Goal: Complete application form: Complete application form

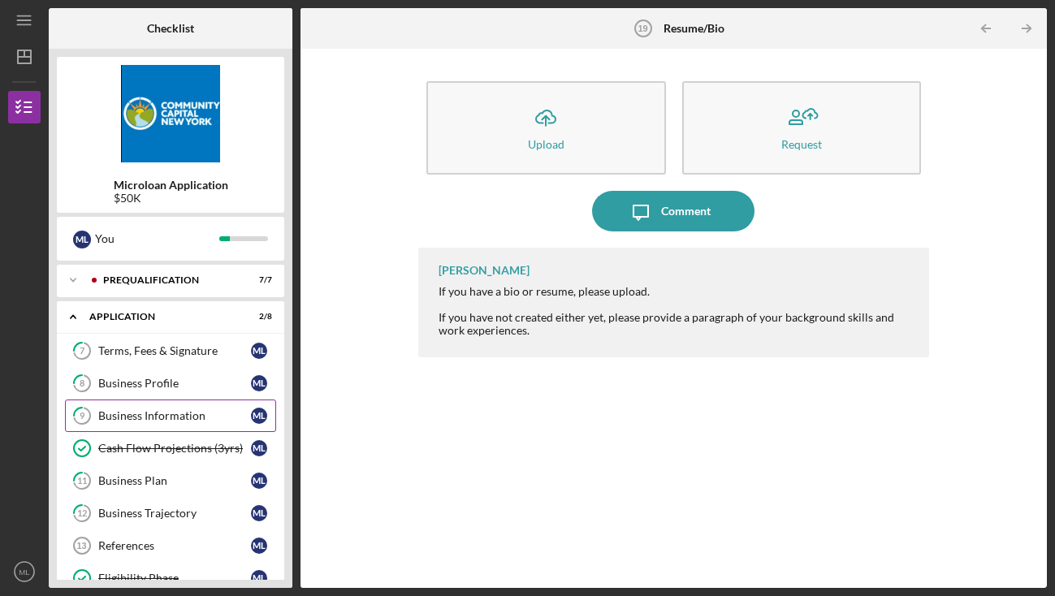
scroll to position [35, 0]
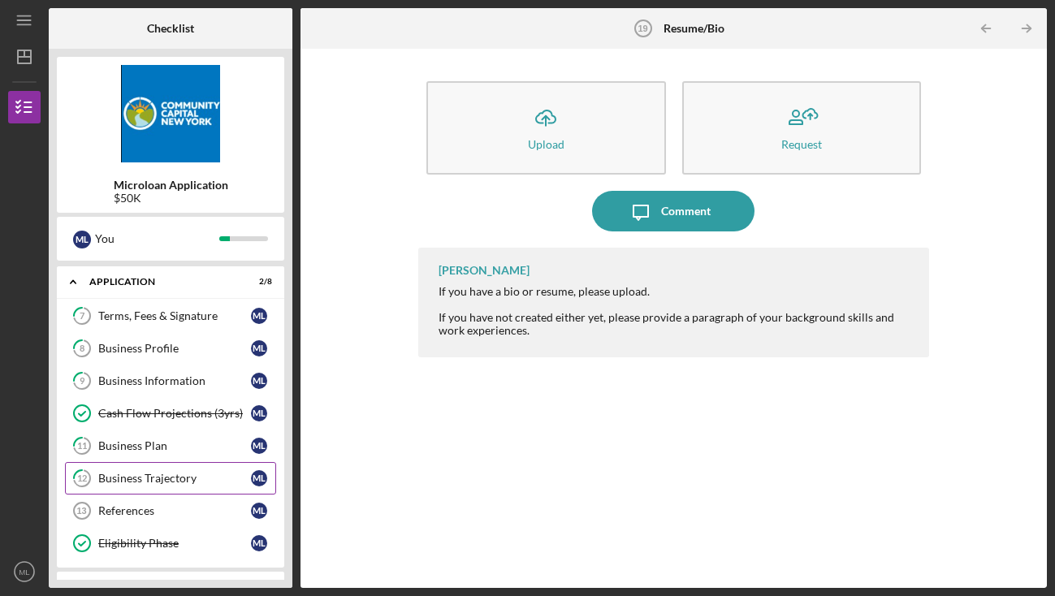
click at [174, 478] on div "Business Trajectory" at bounding box center [174, 478] width 153 height 13
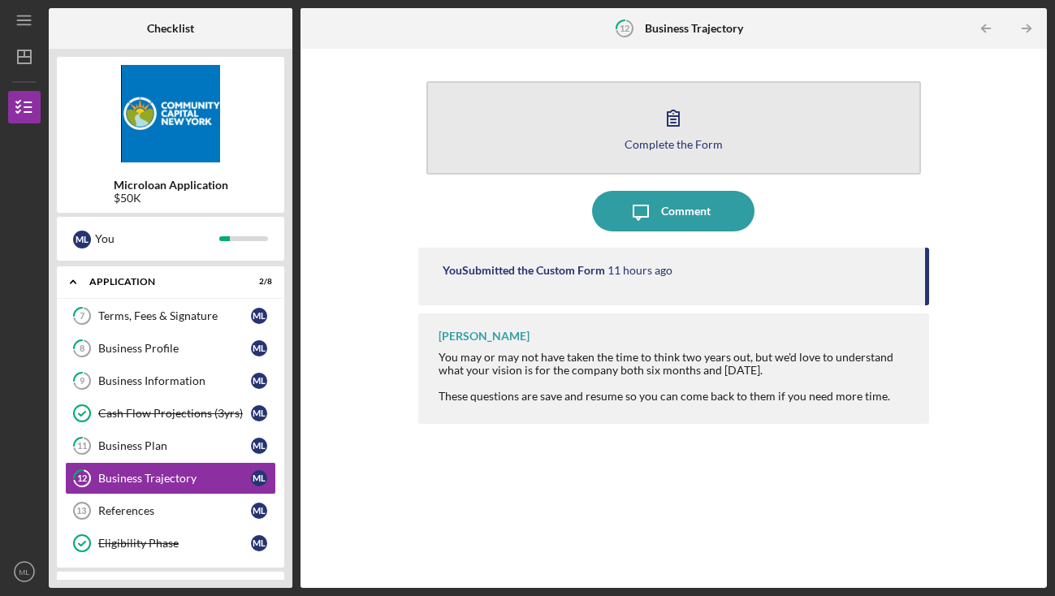
click at [601, 131] on button "Complete the Form Form" at bounding box center [674, 127] width 495 height 93
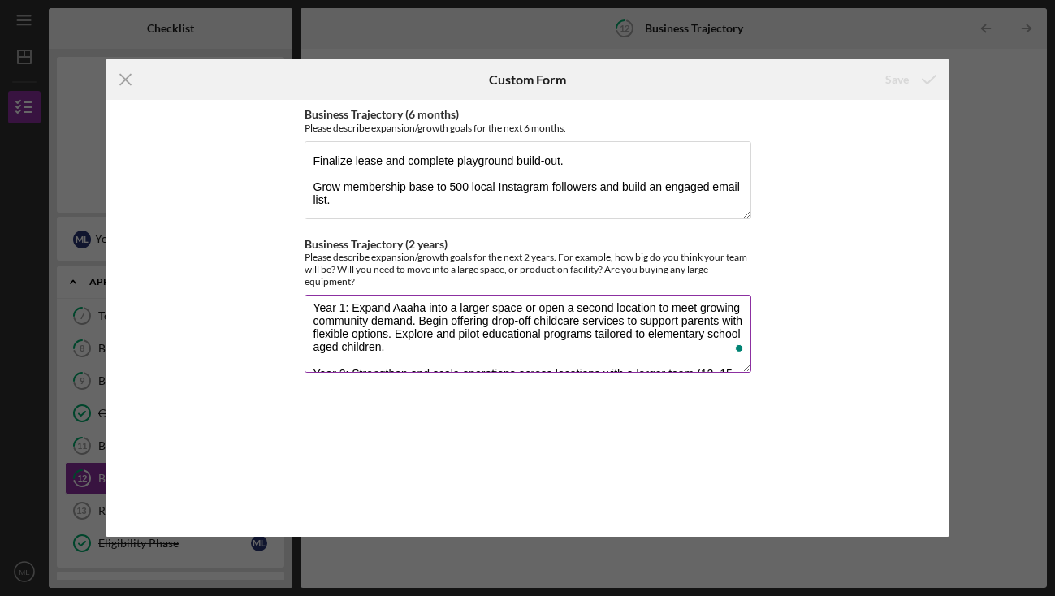
scroll to position [7, 0]
drag, startPoint x: 354, startPoint y: 308, endPoint x: 413, endPoint y: 319, distance: 59.4
click at [413, 319] on textarea "Year 1: Expand Aaaha into a larger space or open a second location to meet grow…" at bounding box center [528, 334] width 447 height 78
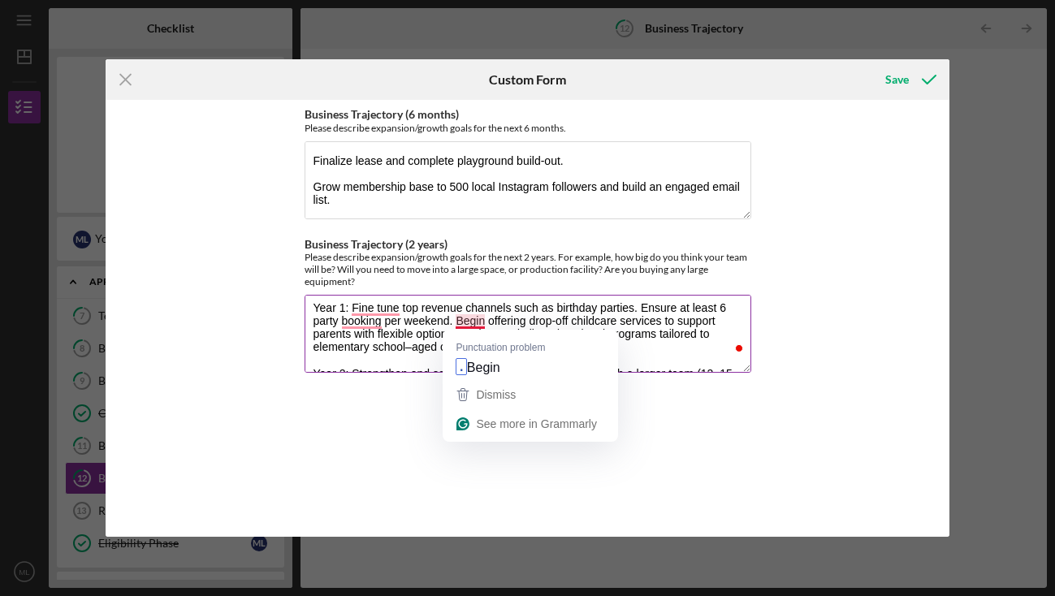
click at [455, 320] on textarea "Year 1: Fine tune top revenue channels such as birthday parties. Ensure at leas…" at bounding box center [528, 334] width 447 height 78
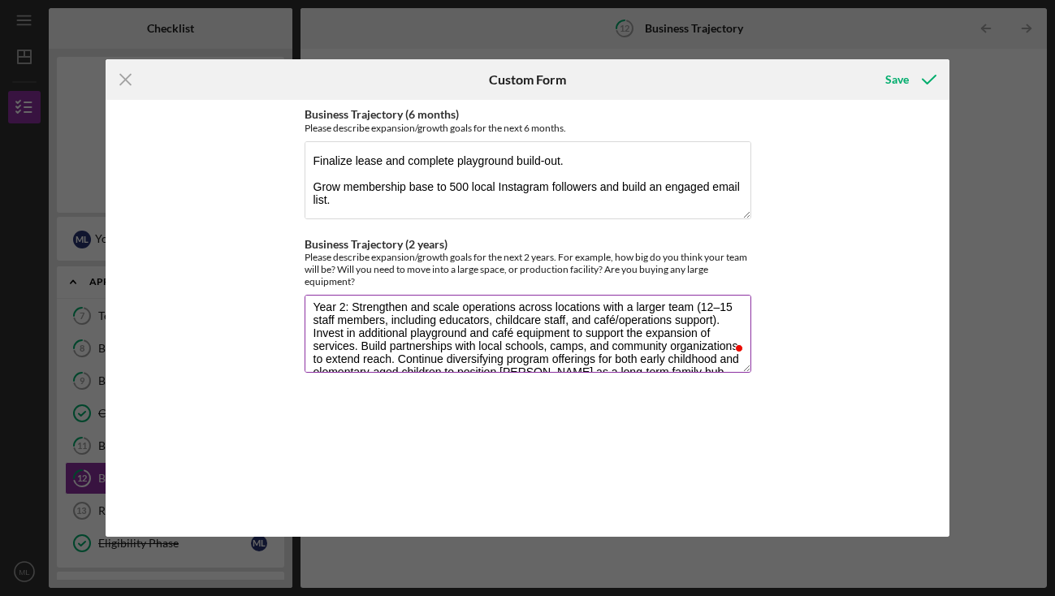
scroll to position [74, 0]
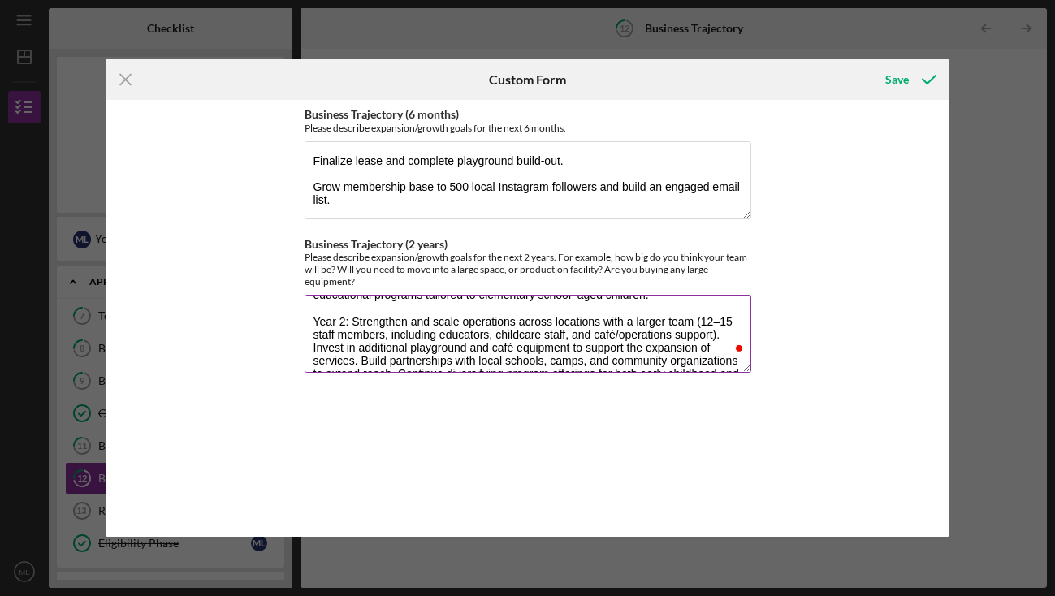
click at [353, 318] on textarea "Year 1: Fine tune top revenue channels such as birthday parties. Ensure at leas…" at bounding box center [528, 334] width 447 height 78
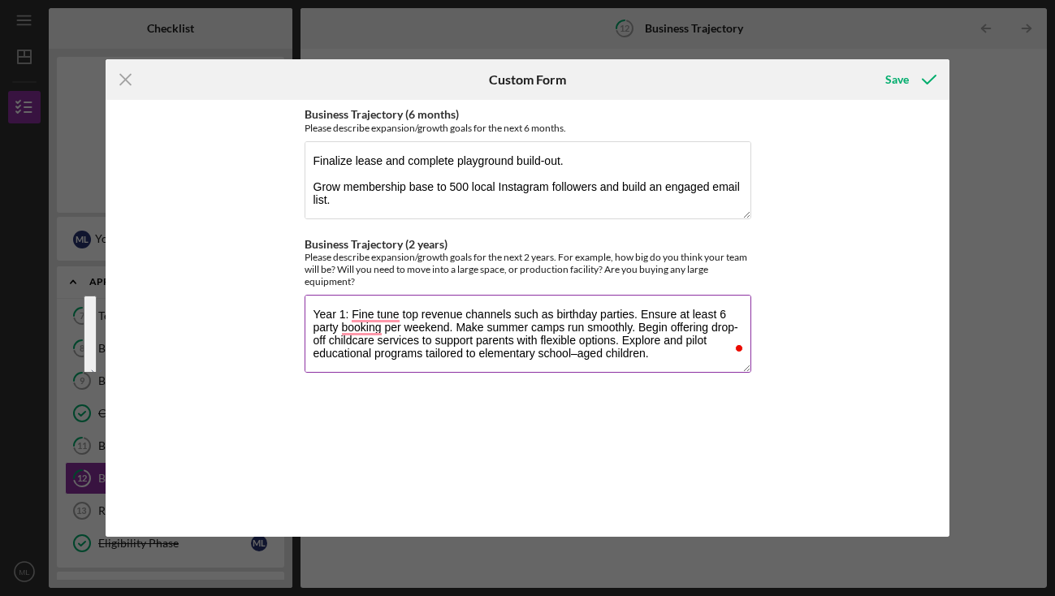
drag, startPoint x: 583, startPoint y: 365, endPoint x: 445, endPoint y: 242, distance: 184.1
click at [445, 242] on div "Business Trajectory (2 years) Please describe expansion/growth goals for the ne…" at bounding box center [528, 307] width 447 height 138
click at [533, 332] on textarea "Year 1: Fine tune top revenue channels such as birthday parties. Ensure at leas…" at bounding box center [528, 334] width 447 height 78
paste textarea "-tune top revenue channels such as birthday parties, with a goal of at least si…"
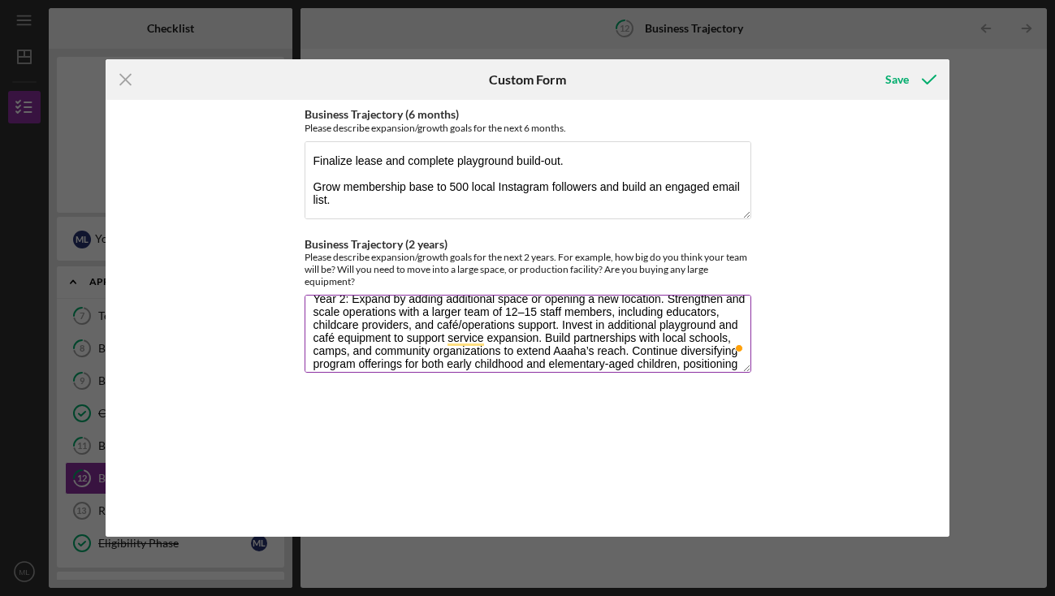
scroll to position [69, 0]
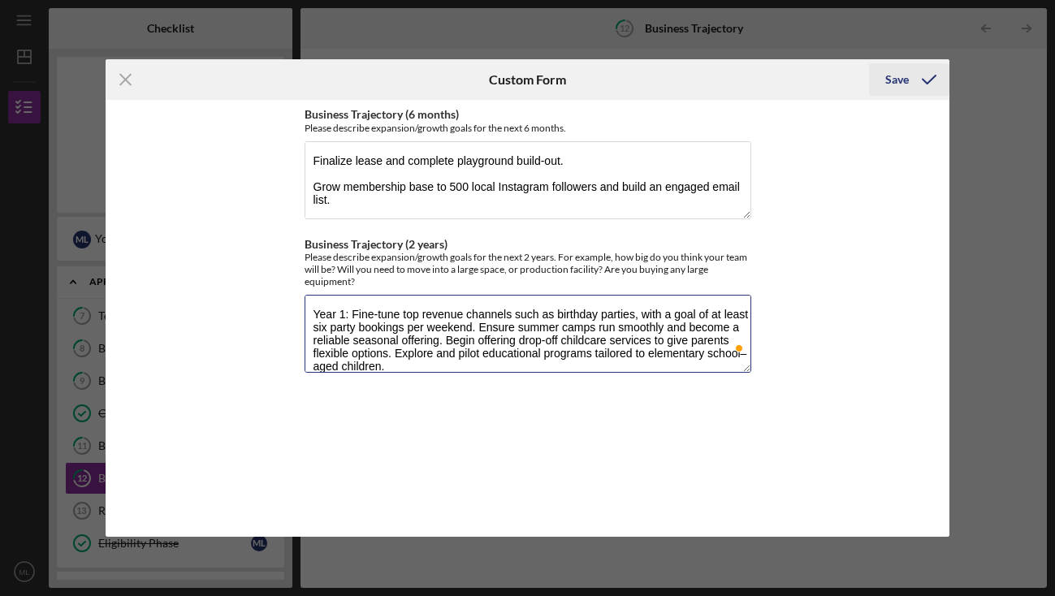
type textarea "Year 1: Fine-tune top revenue channels such as birthday parties, with a goal of…"
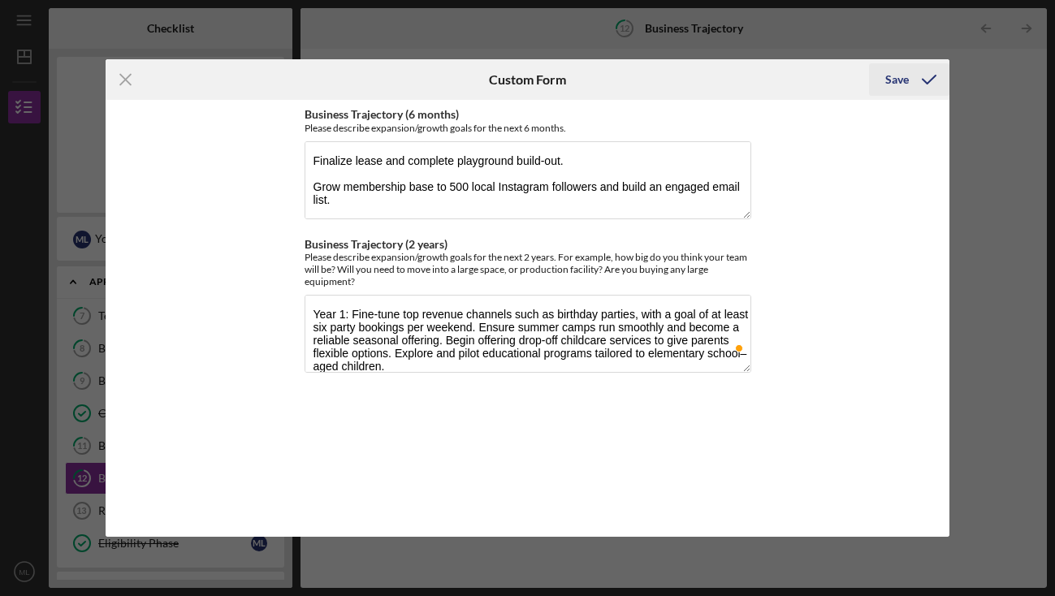
click at [906, 83] on div "Save" at bounding box center [898, 79] width 24 height 33
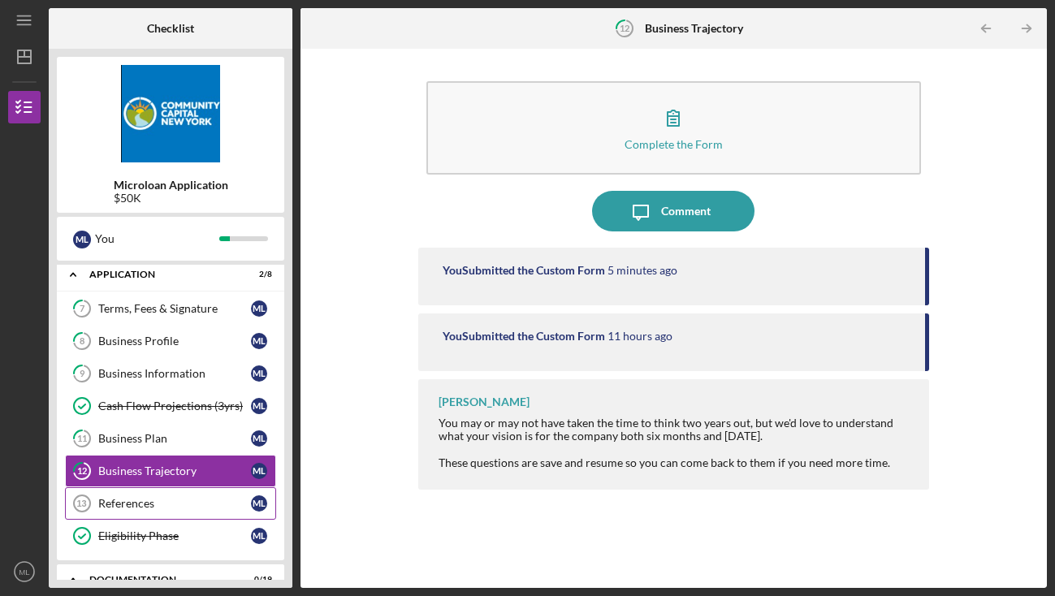
scroll to position [52, 0]
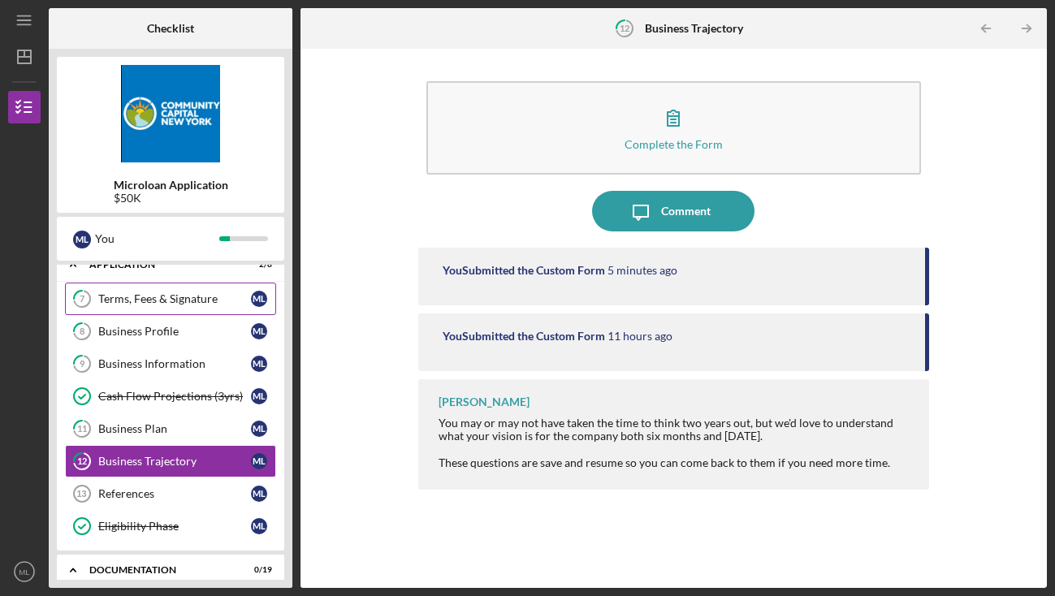
click at [195, 297] on div "Terms, Fees & Signature" at bounding box center [174, 299] width 153 height 13
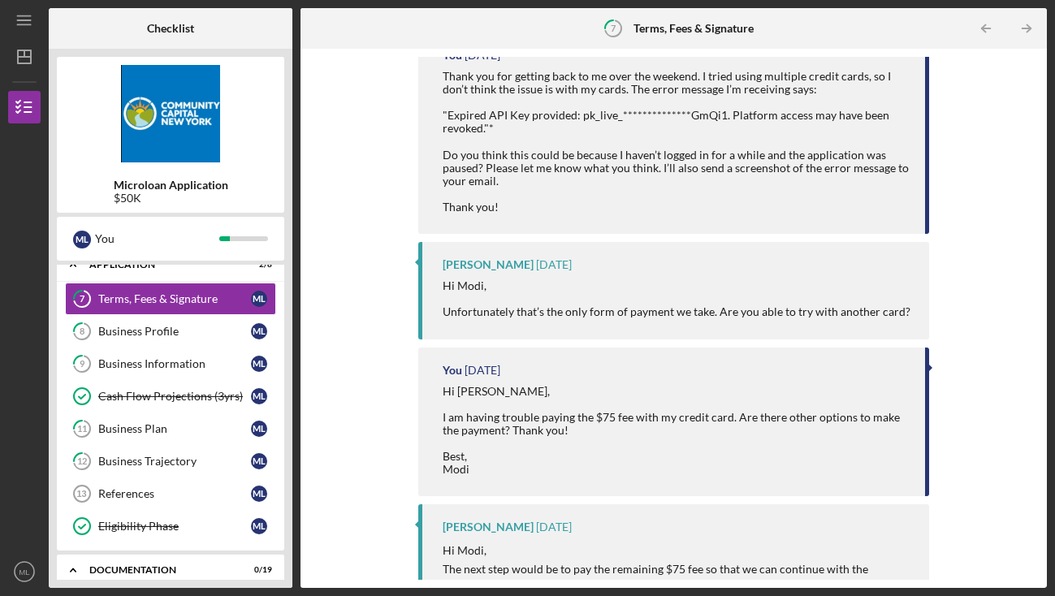
scroll to position [725, 0]
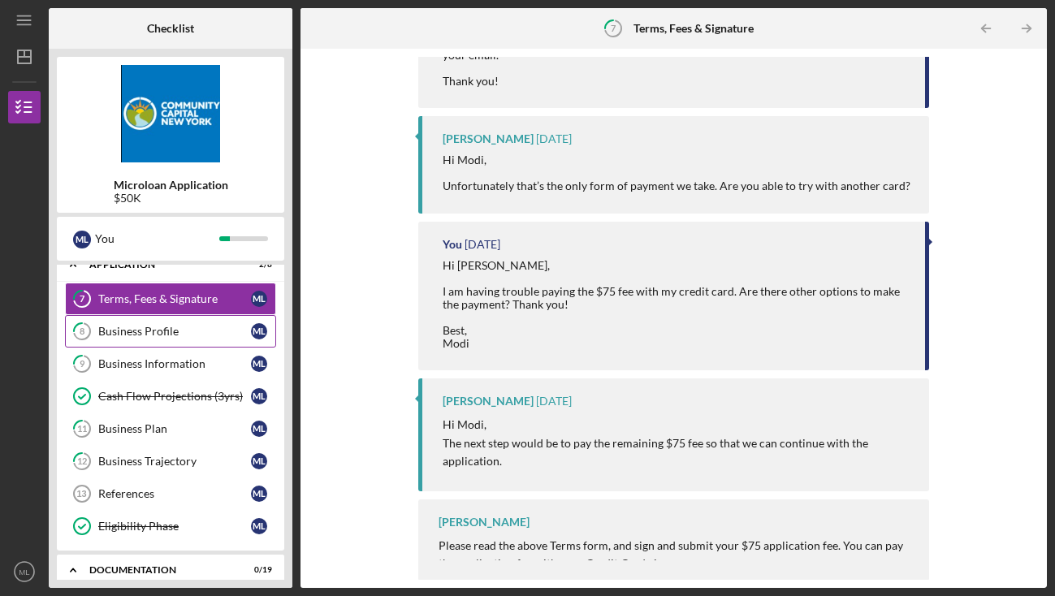
click at [182, 332] on div "Business Profile" at bounding box center [174, 331] width 153 height 13
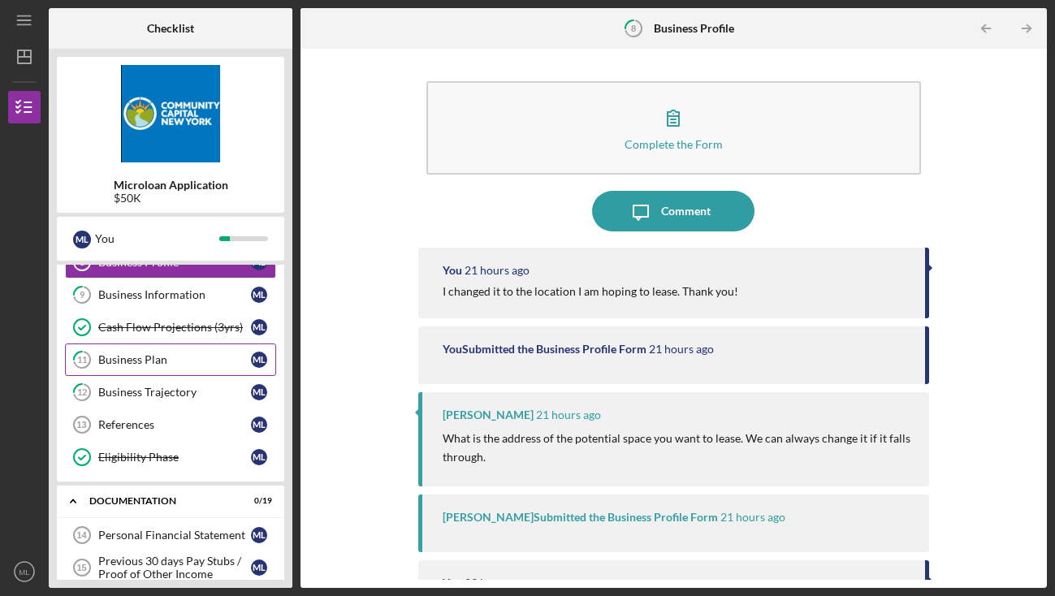
scroll to position [120, 0]
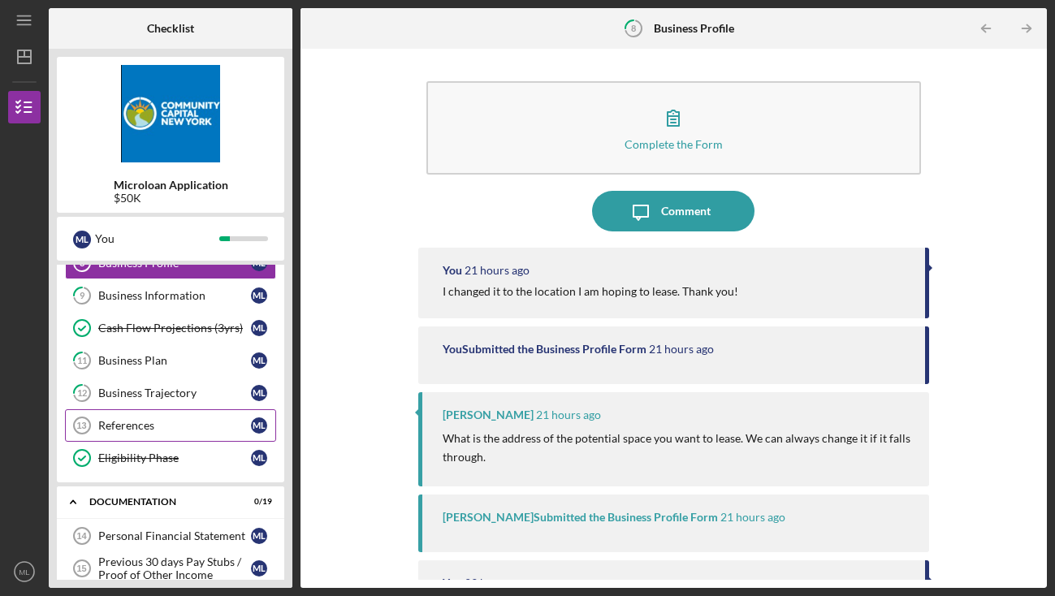
click at [180, 430] on div "References" at bounding box center [174, 425] width 153 height 13
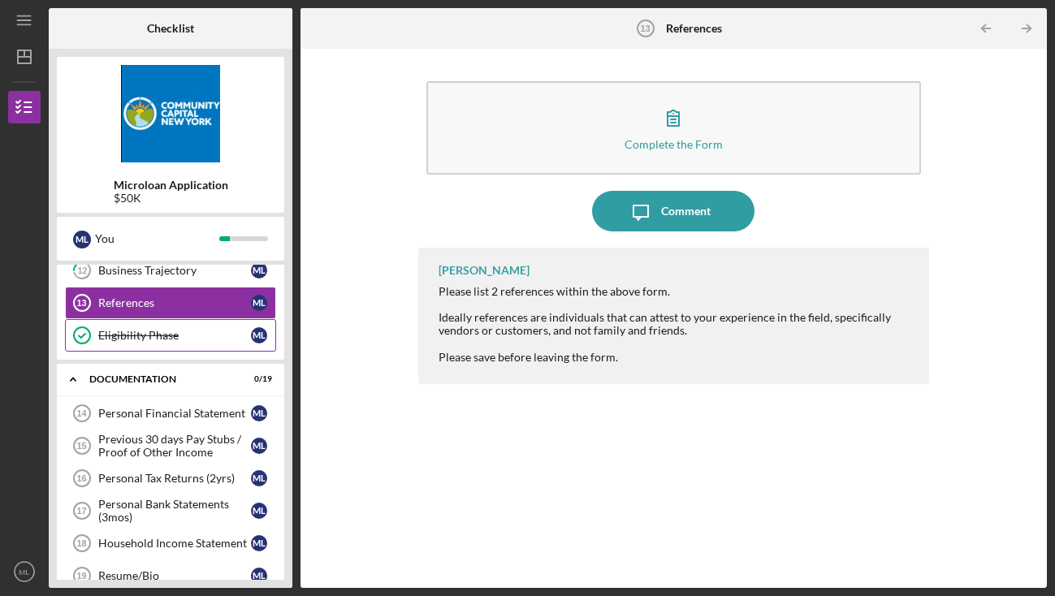
scroll to position [275, 0]
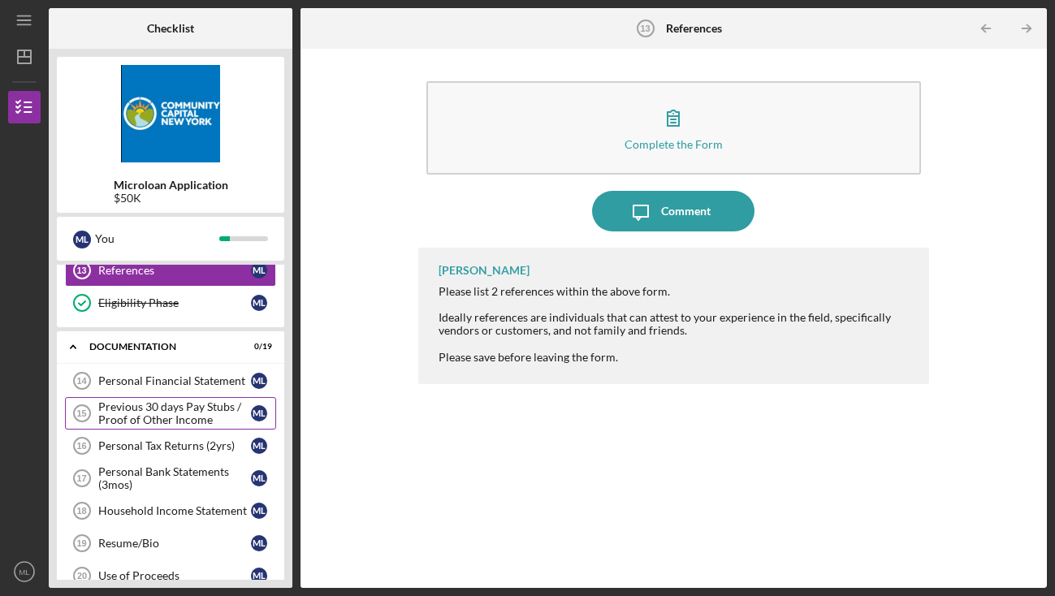
click at [202, 413] on div "Previous 30 days Pay Stubs / Proof of Other Income" at bounding box center [174, 414] width 153 height 26
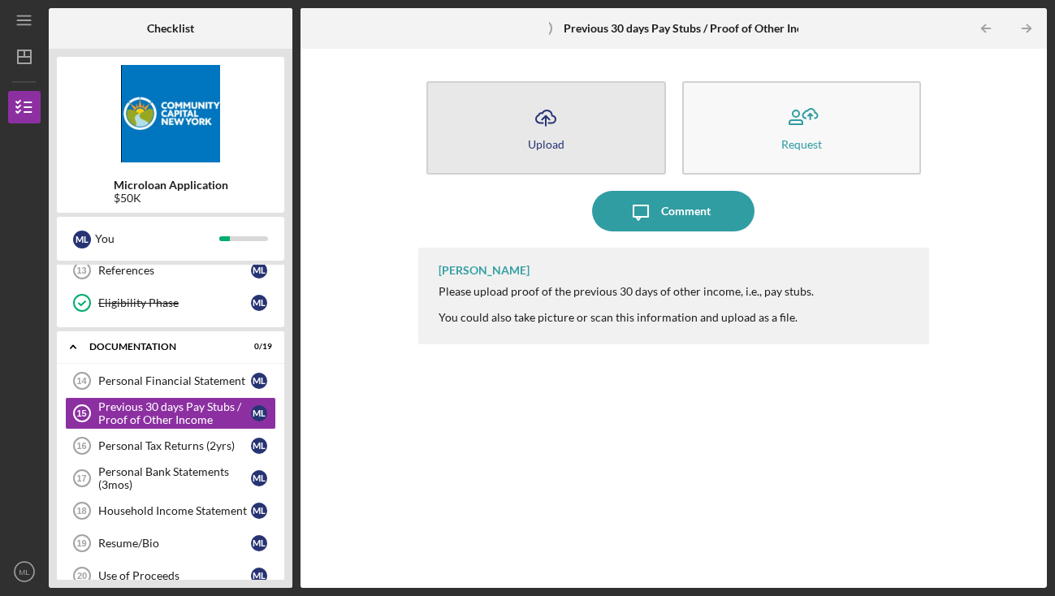
click at [535, 160] on button "Icon/Upload Upload" at bounding box center [547, 127] width 240 height 93
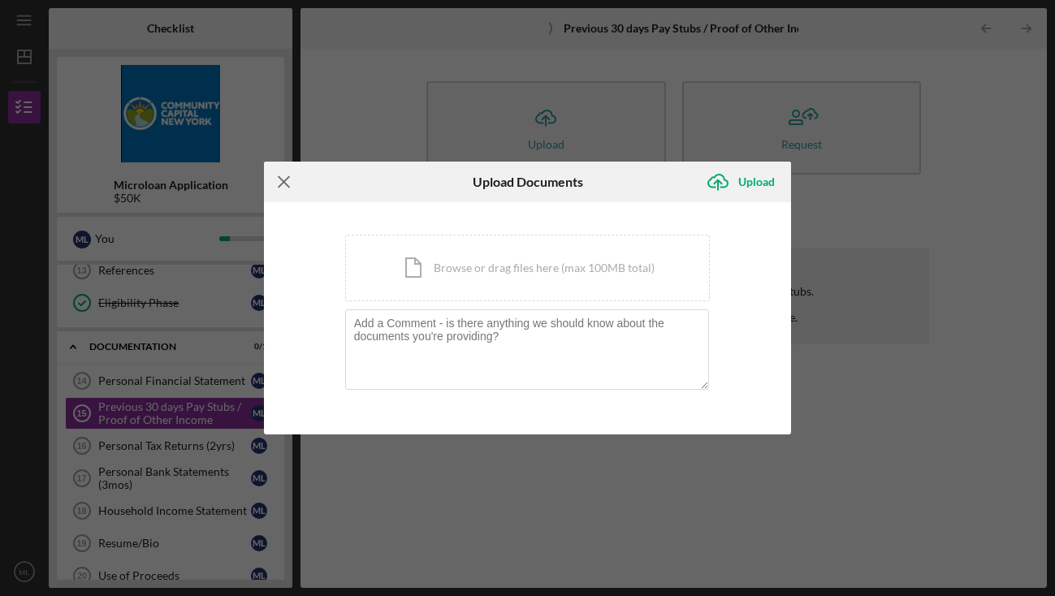
click at [281, 181] on icon "Icon/Menu Close" at bounding box center [284, 182] width 41 height 41
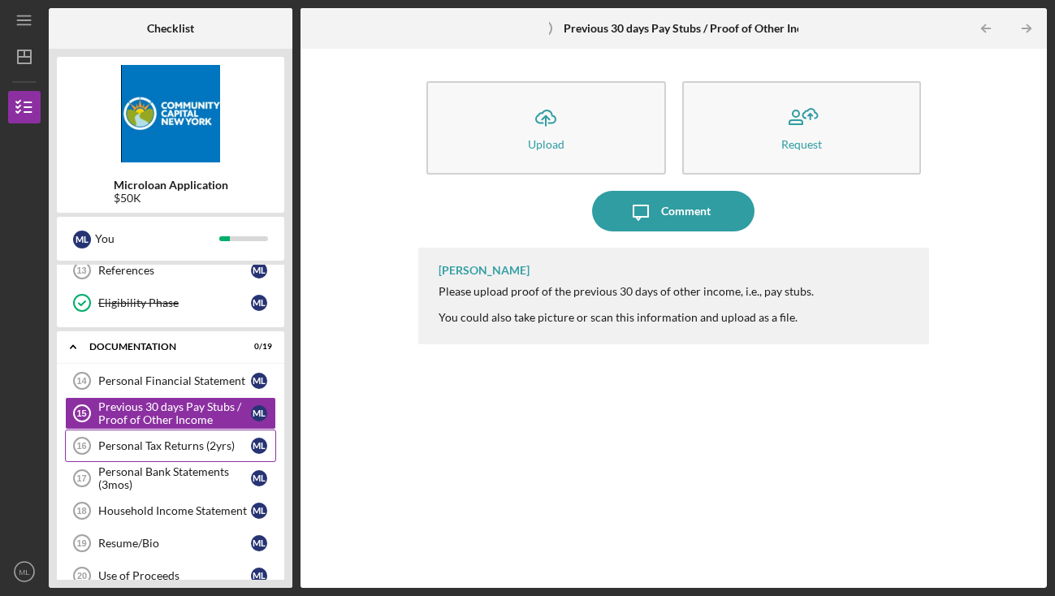
click at [180, 449] on div "Personal Tax Returns (2yrs)" at bounding box center [174, 446] width 153 height 13
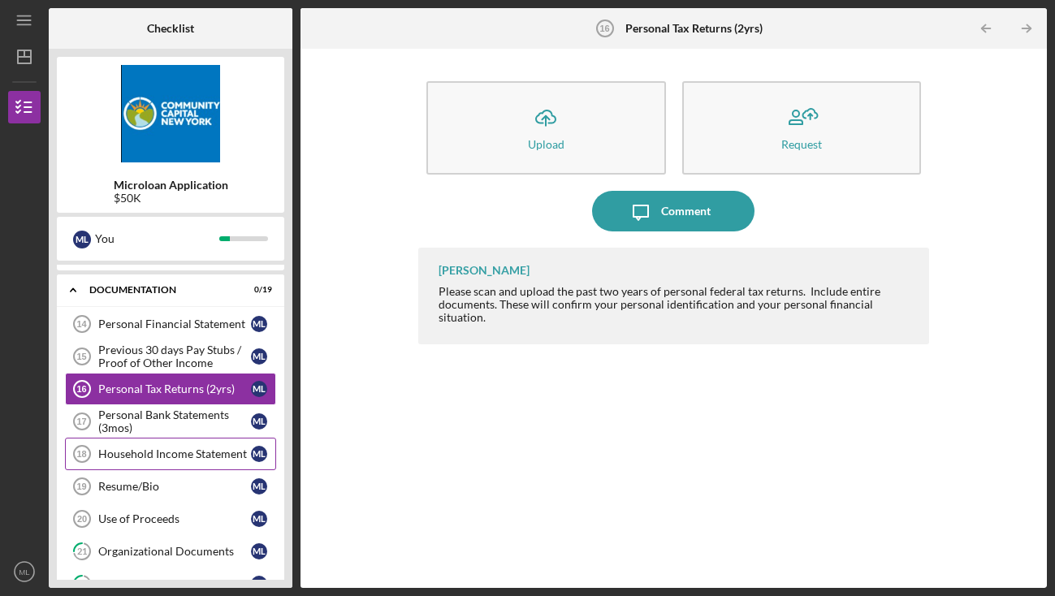
scroll to position [344, 0]
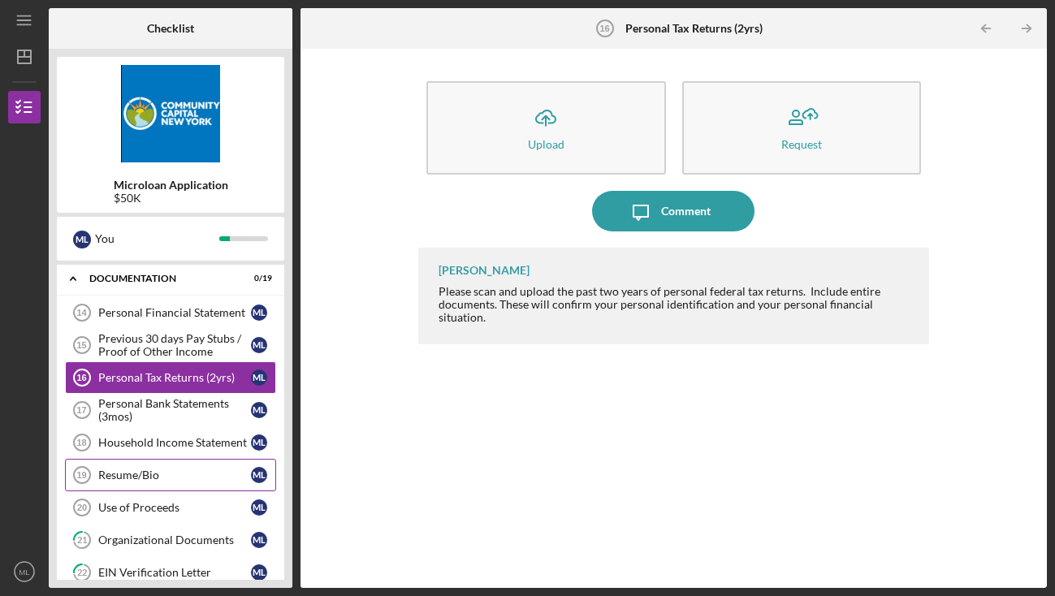
click at [197, 474] on div "Resume/Bio" at bounding box center [174, 475] width 153 height 13
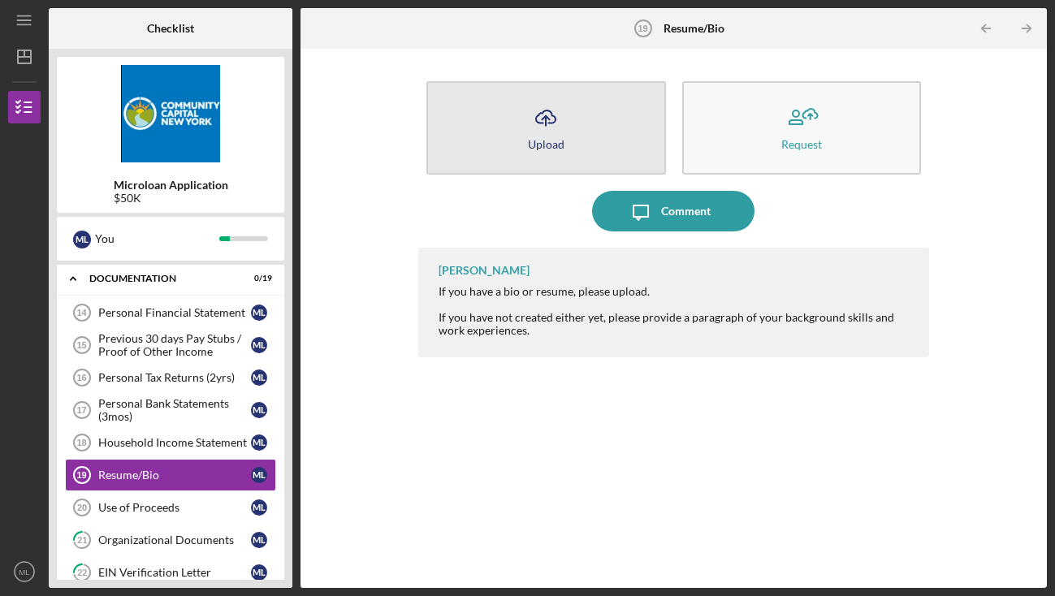
click at [591, 117] on button "Icon/Upload Upload" at bounding box center [547, 127] width 240 height 93
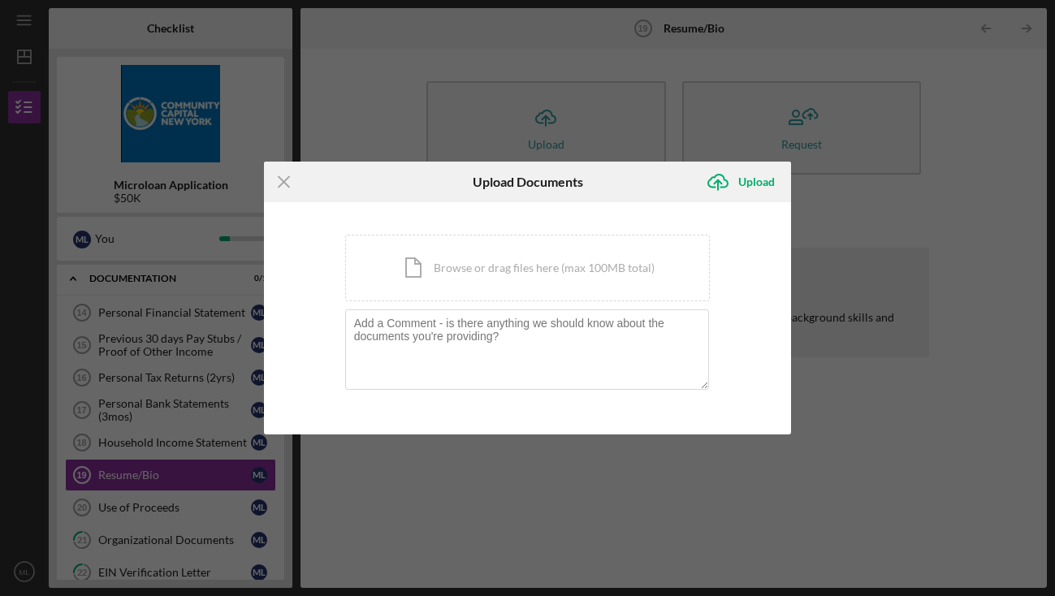
click at [548, 512] on div "Icon/Menu Close Upload Documents Icon/Upload Upload You're uploading documents …" at bounding box center [527, 298] width 1055 height 596
click at [284, 178] on icon "Icon/Menu Close" at bounding box center [284, 182] width 41 height 41
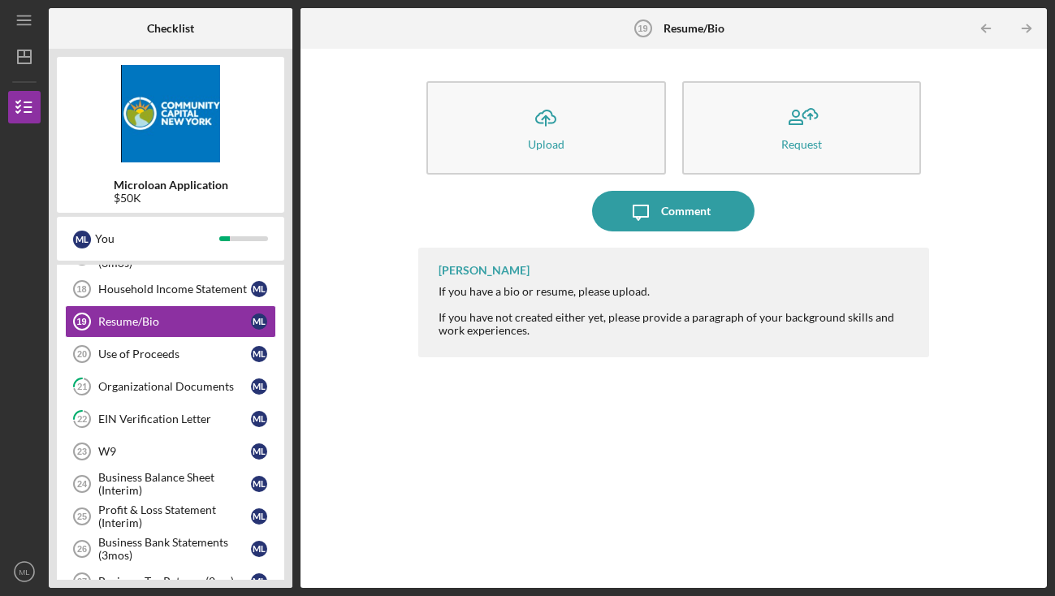
scroll to position [483, 0]
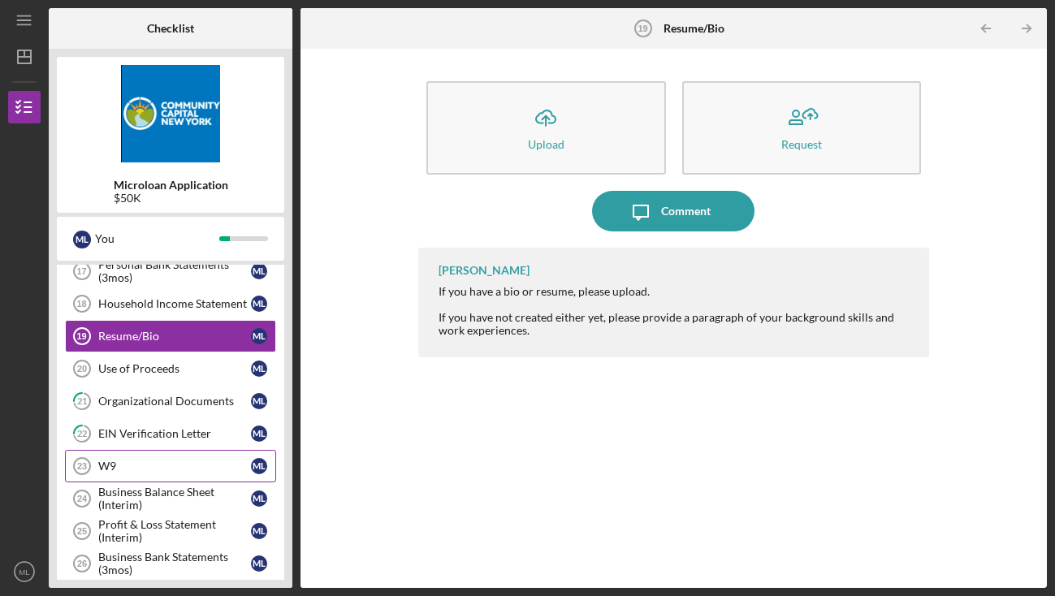
click at [204, 463] on div "W9" at bounding box center [174, 466] width 153 height 13
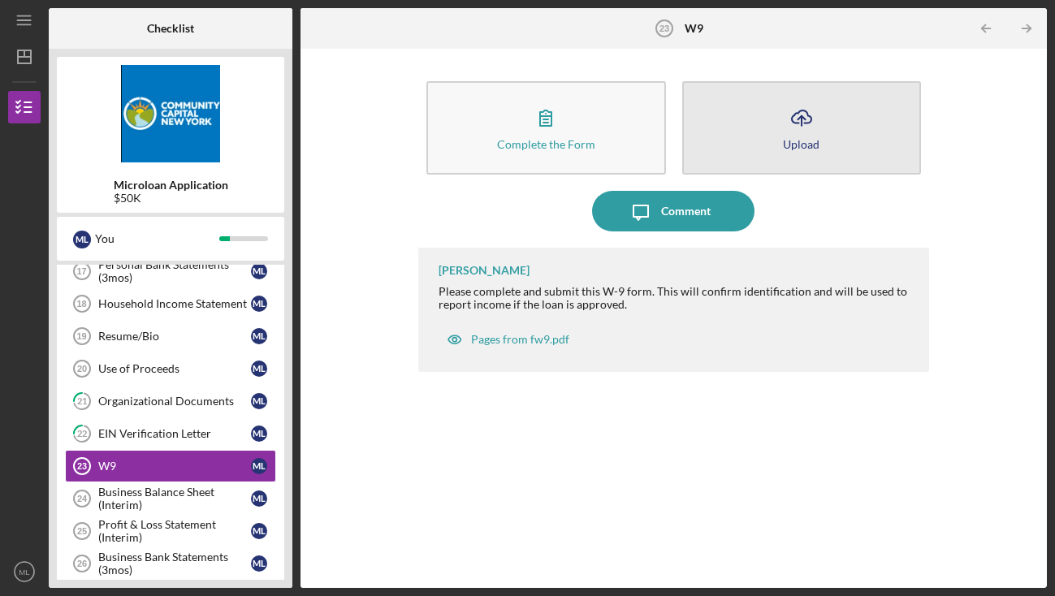
click at [828, 128] on button "Icon/Upload Upload" at bounding box center [803, 127] width 240 height 93
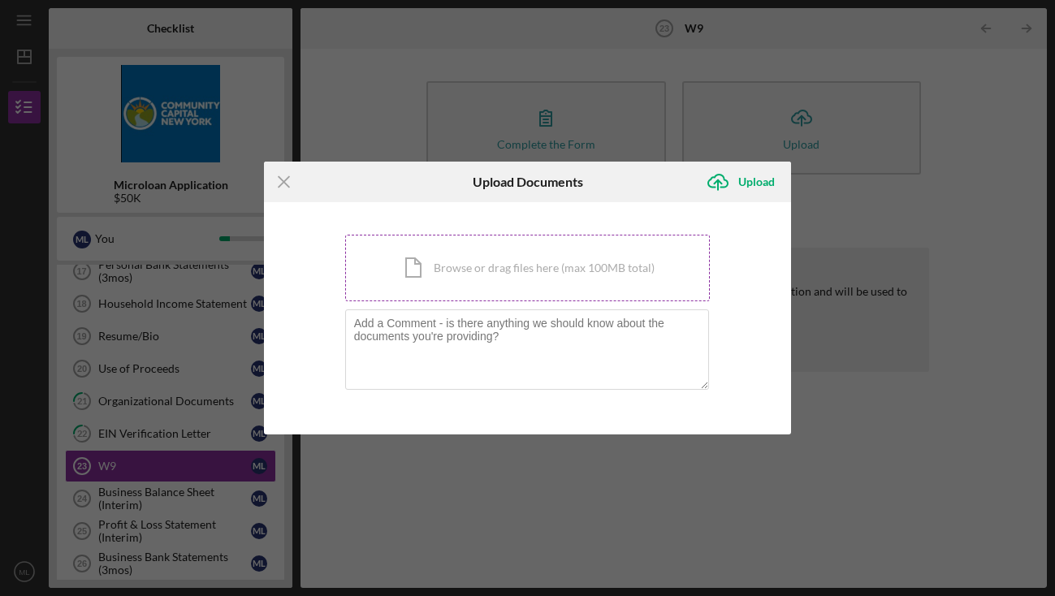
click at [453, 274] on div "Icon/Document Browse or drag files here (max 100MB total) Tap to choose files o…" at bounding box center [528, 268] width 366 height 67
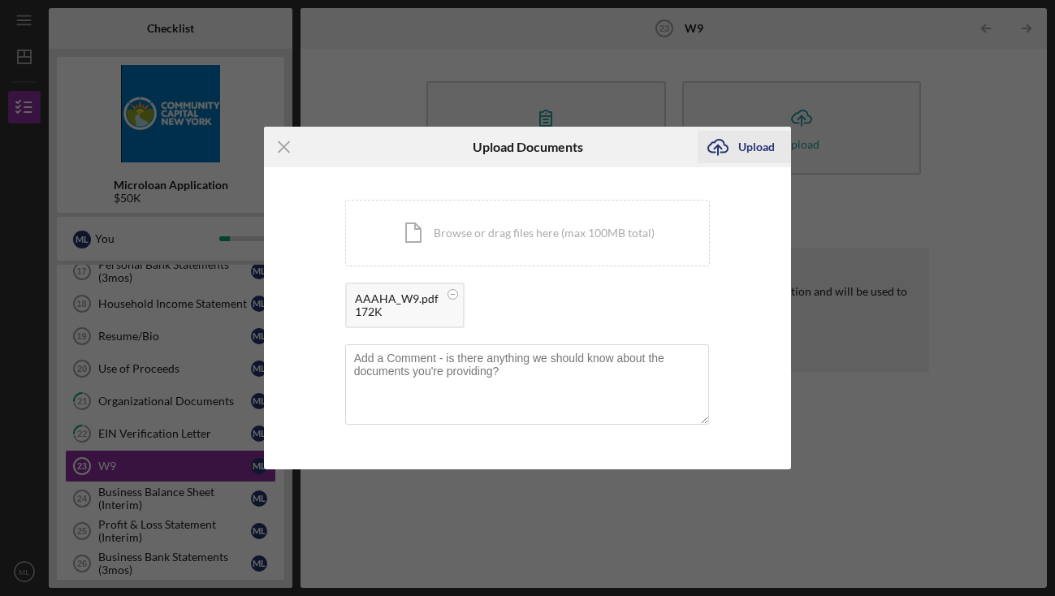
click at [758, 140] on div "Upload" at bounding box center [757, 147] width 37 height 33
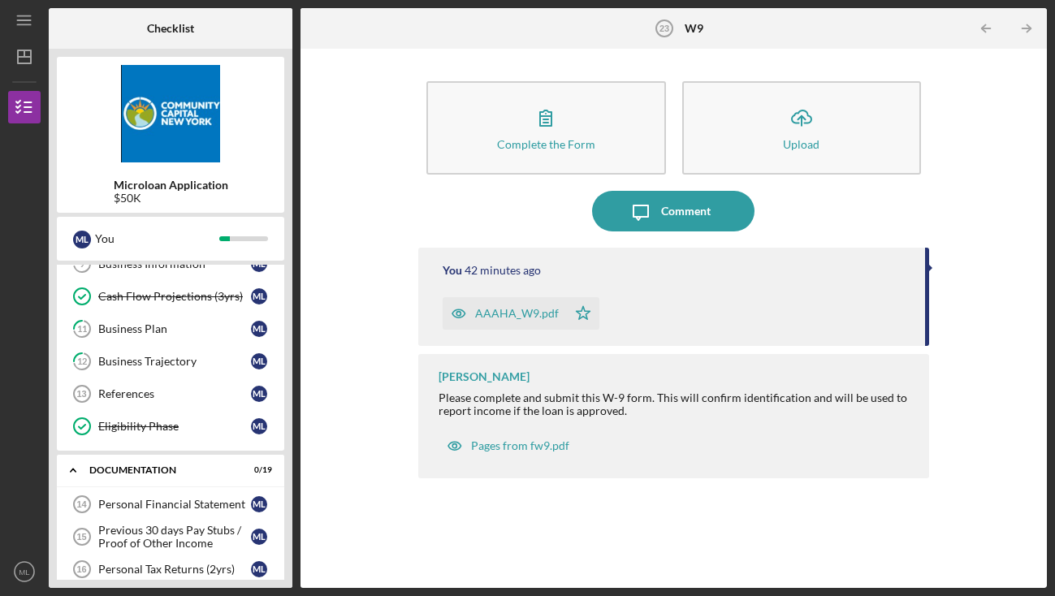
scroll to position [171, 0]
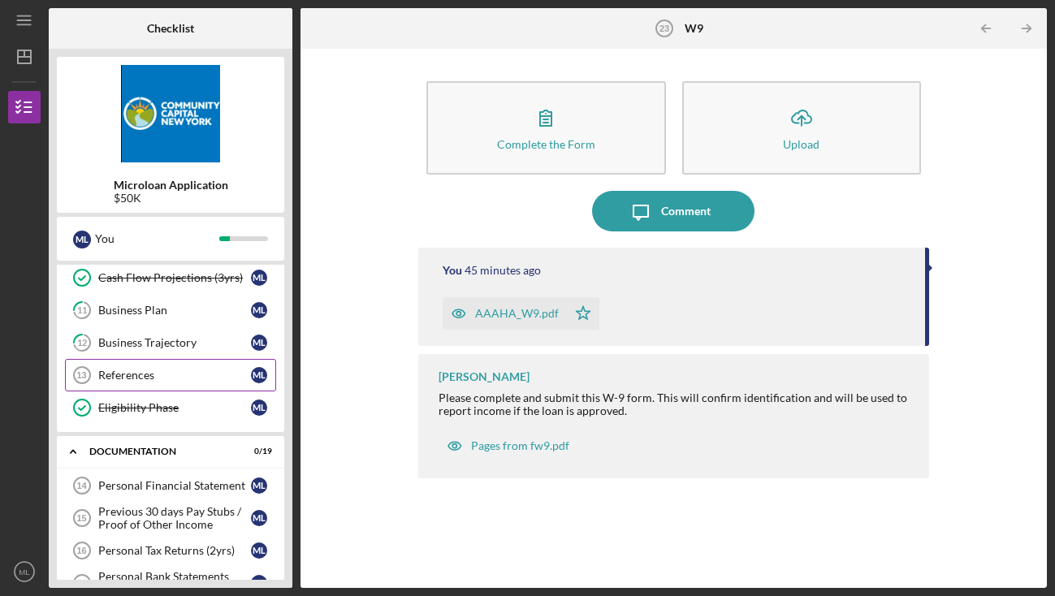
click at [185, 370] on div "References" at bounding box center [174, 375] width 153 height 13
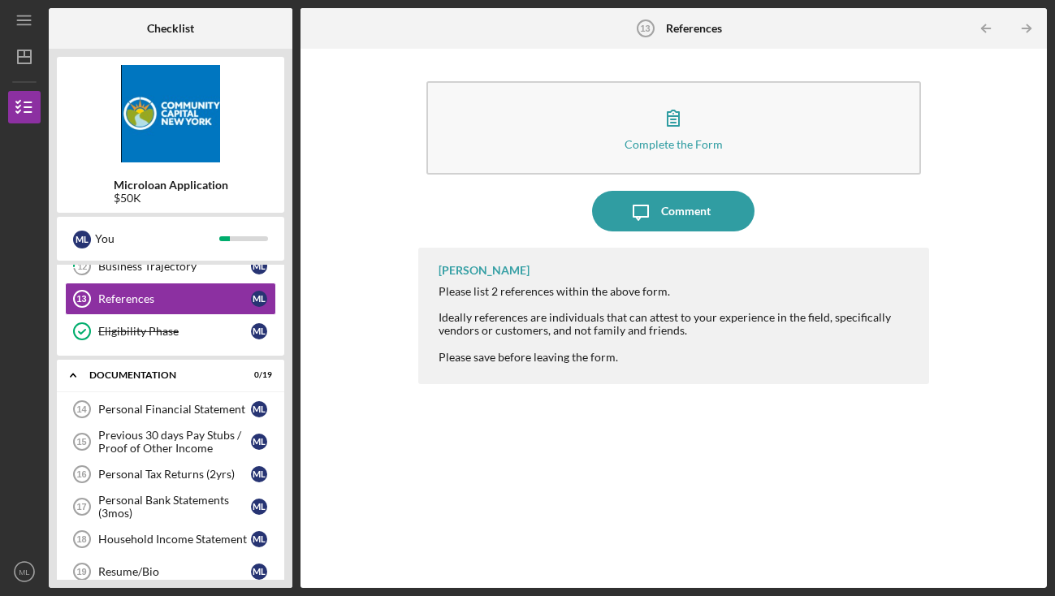
scroll to position [241, 0]
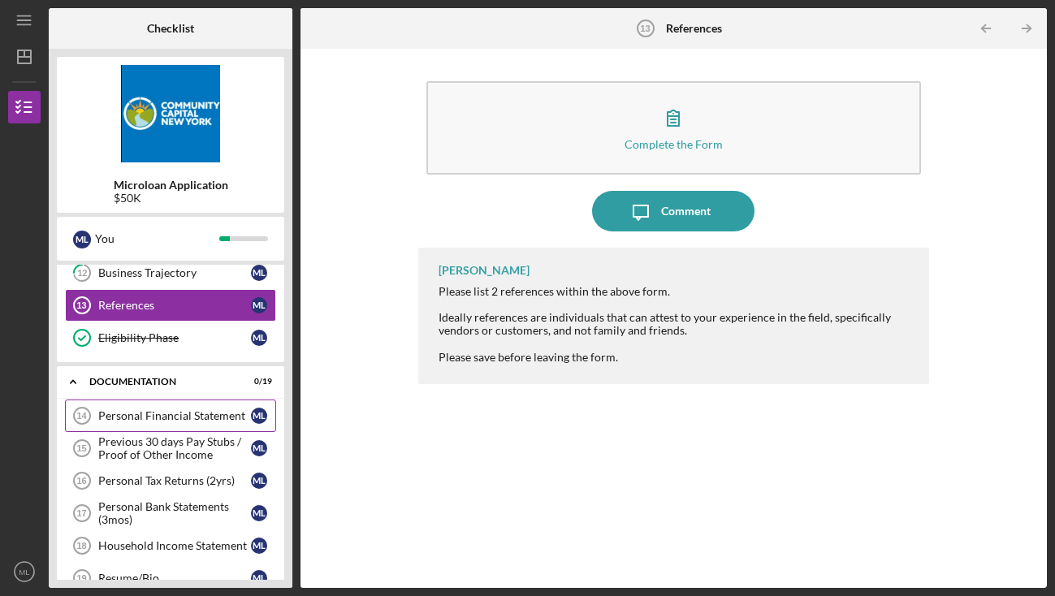
click at [155, 418] on div "Personal Financial Statement" at bounding box center [174, 416] width 153 height 13
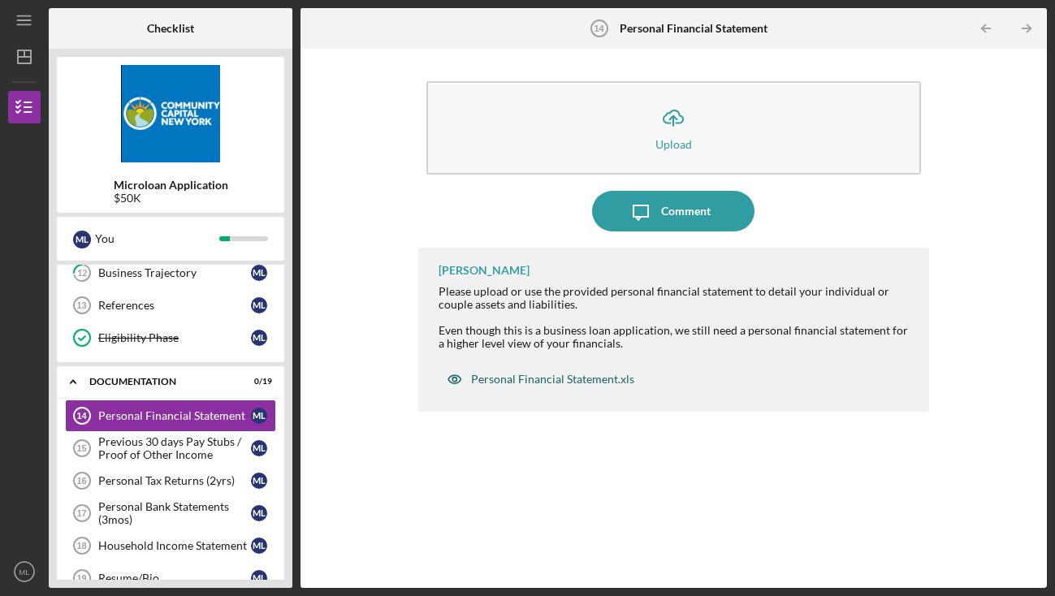
click at [538, 377] on div "Personal Financial Statement.xls" at bounding box center [552, 379] width 163 height 13
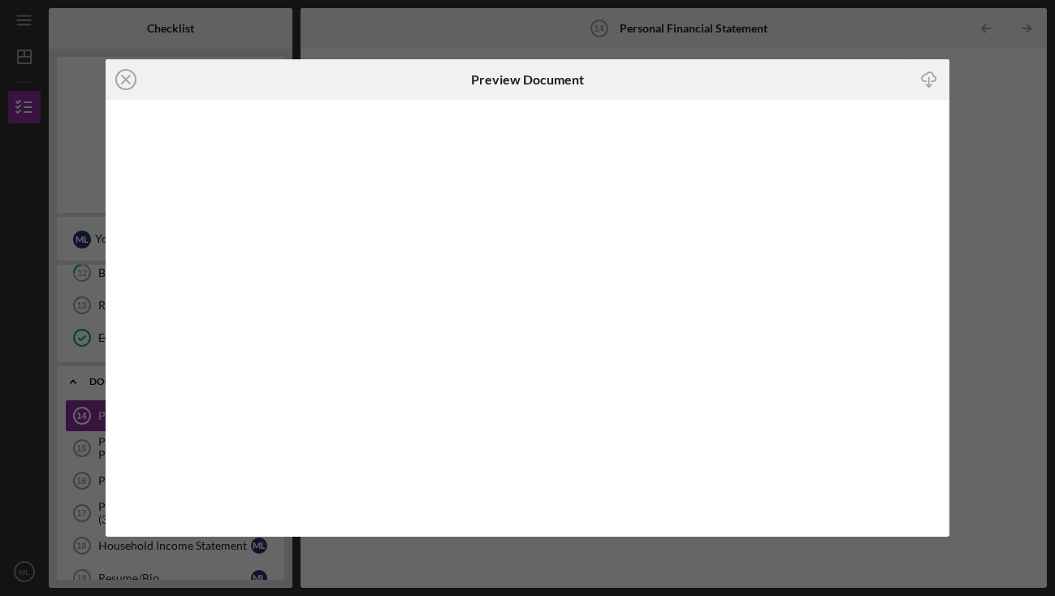
click at [930, 80] on icon "Icon/Download" at bounding box center [930, 80] width 37 height 37
click at [132, 82] on icon "Icon/Close" at bounding box center [126, 79] width 41 height 41
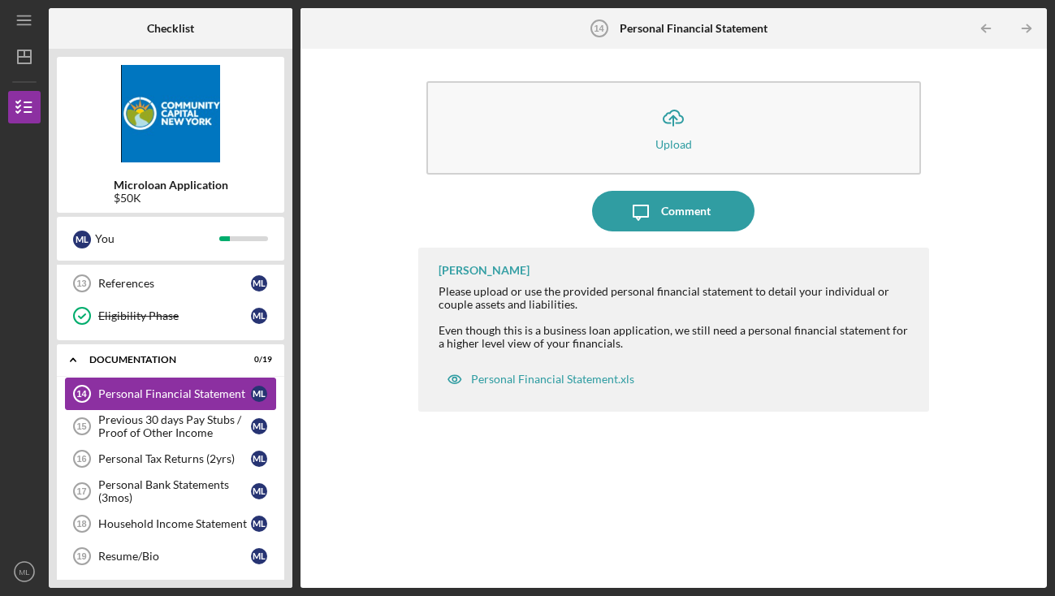
scroll to position [265, 0]
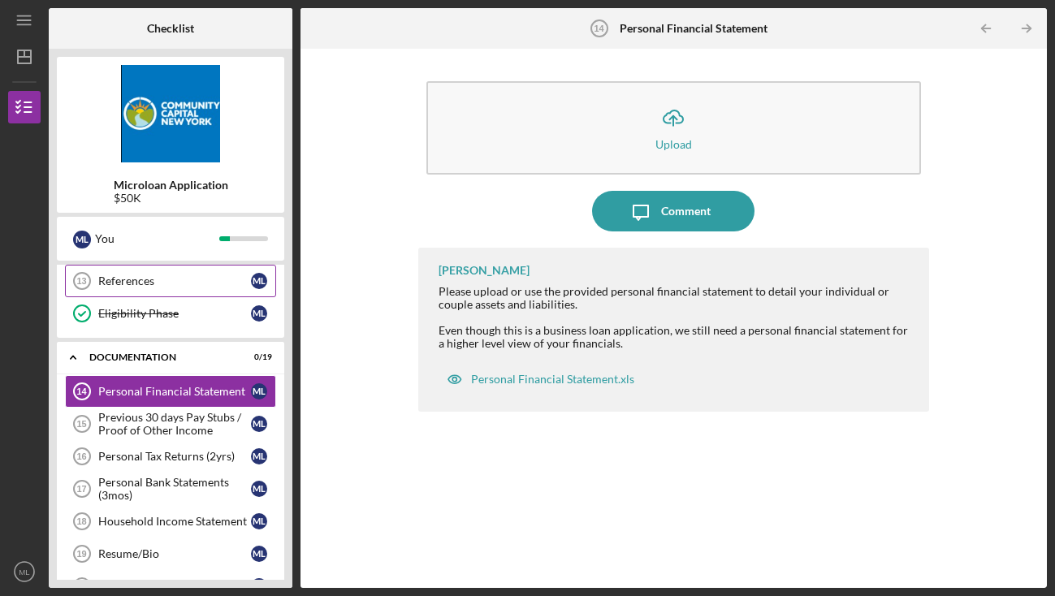
click at [150, 283] on div "References" at bounding box center [174, 281] width 153 height 13
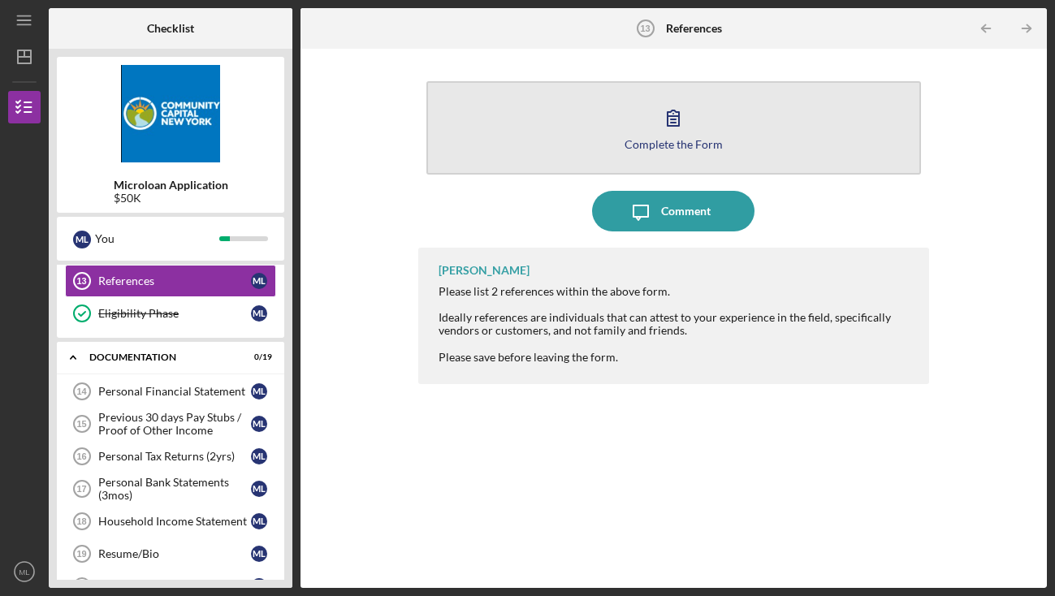
click at [657, 128] on icon "button" at bounding box center [673, 118] width 41 height 41
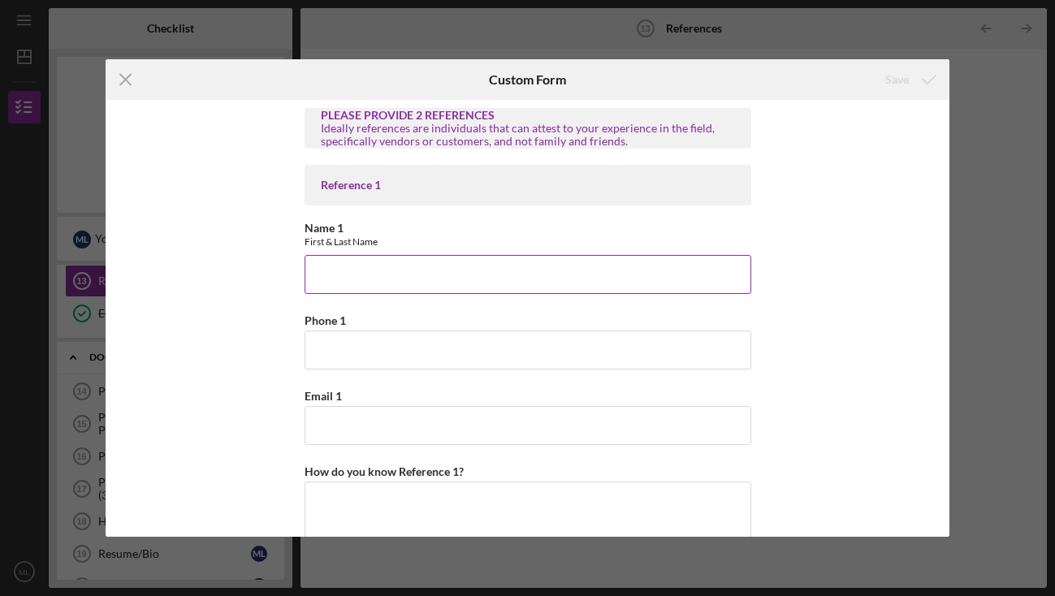
click at [371, 274] on input "Name 1" at bounding box center [528, 274] width 447 height 39
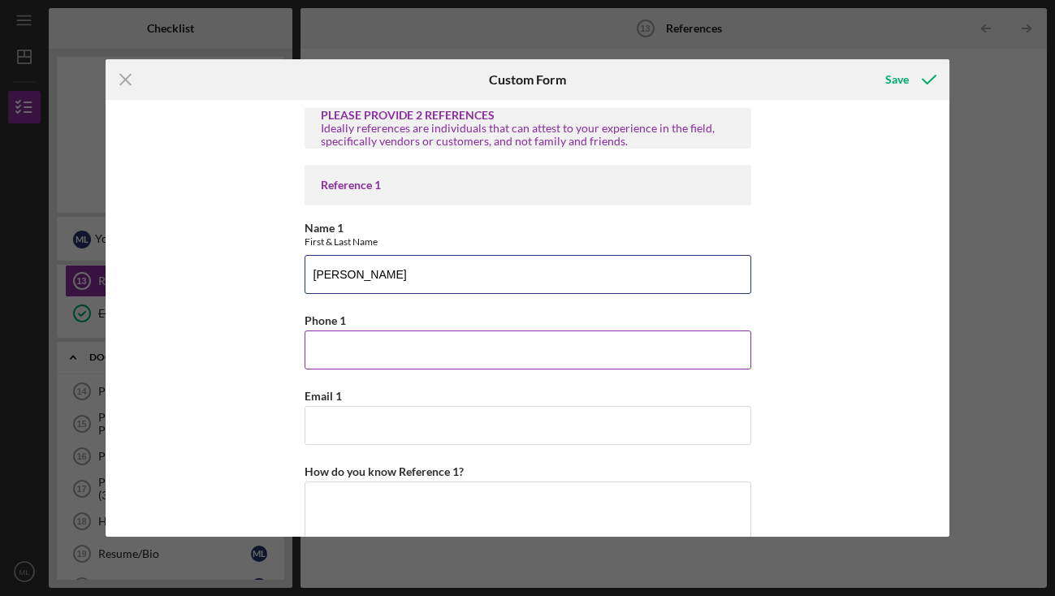
type input "[PERSON_NAME]"
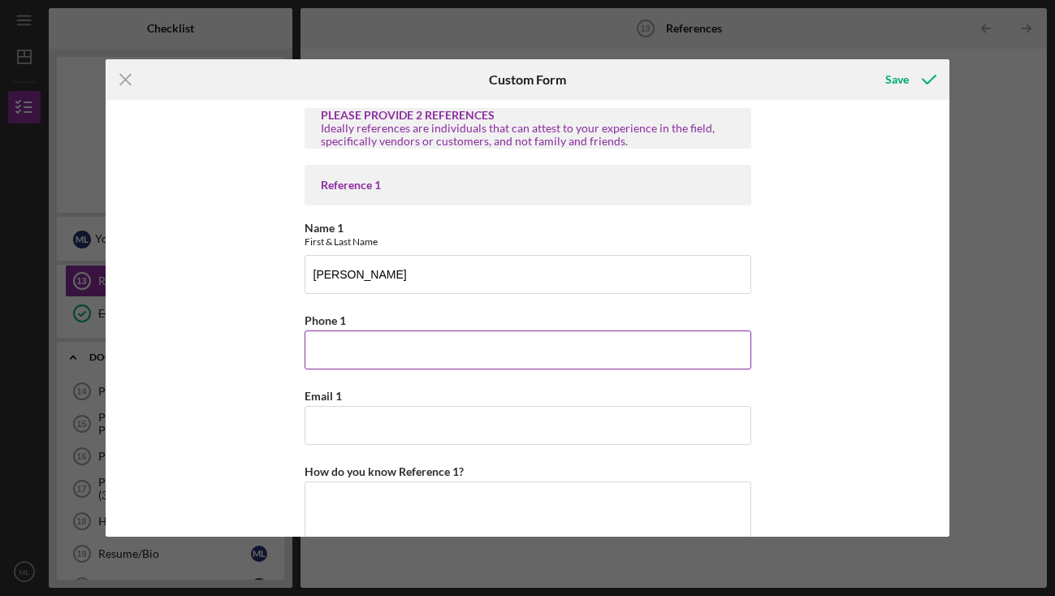
click at [349, 353] on input "Phone 1" at bounding box center [528, 350] width 447 height 39
click at [332, 352] on input "914.948-6098" at bounding box center [528, 350] width 447 height 39
click at [312, 349] on input "914)948-6098" at bounding box center [528, 350] width 447 height 39
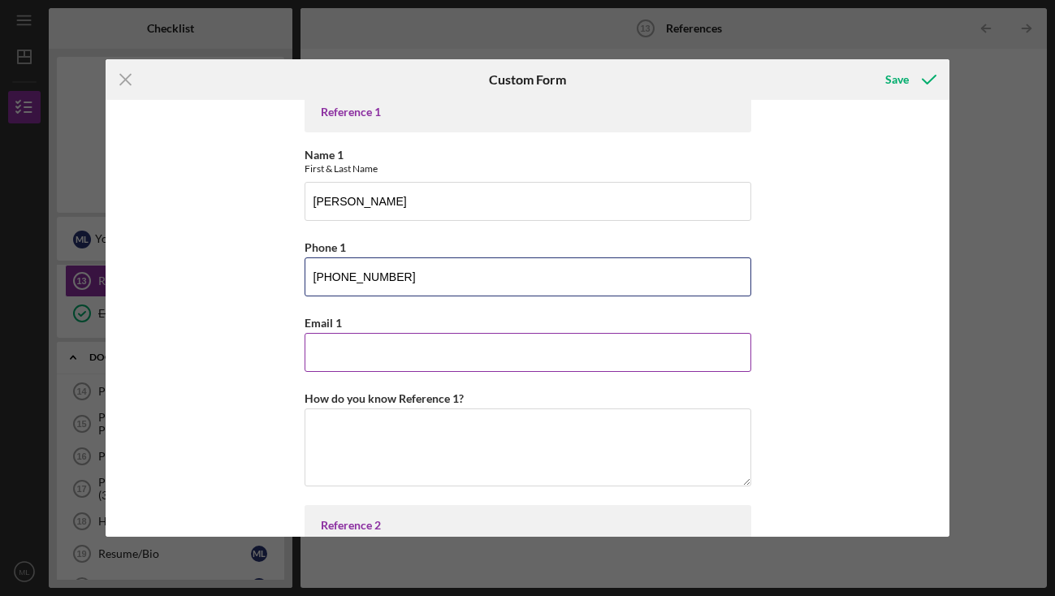
scroll to position [74, 0]
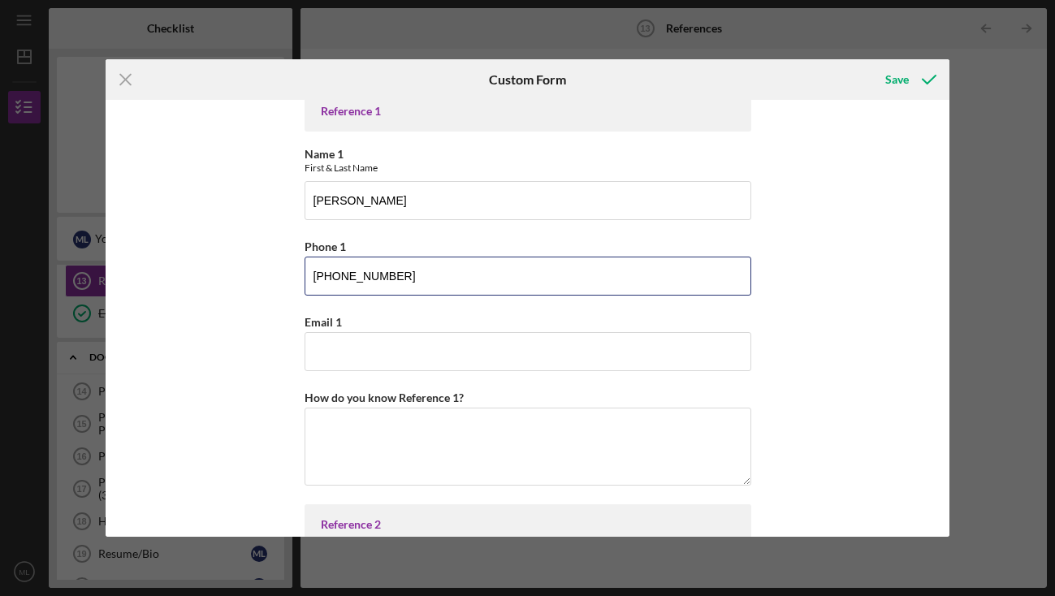
type input "[PHONE_NUMBER]"
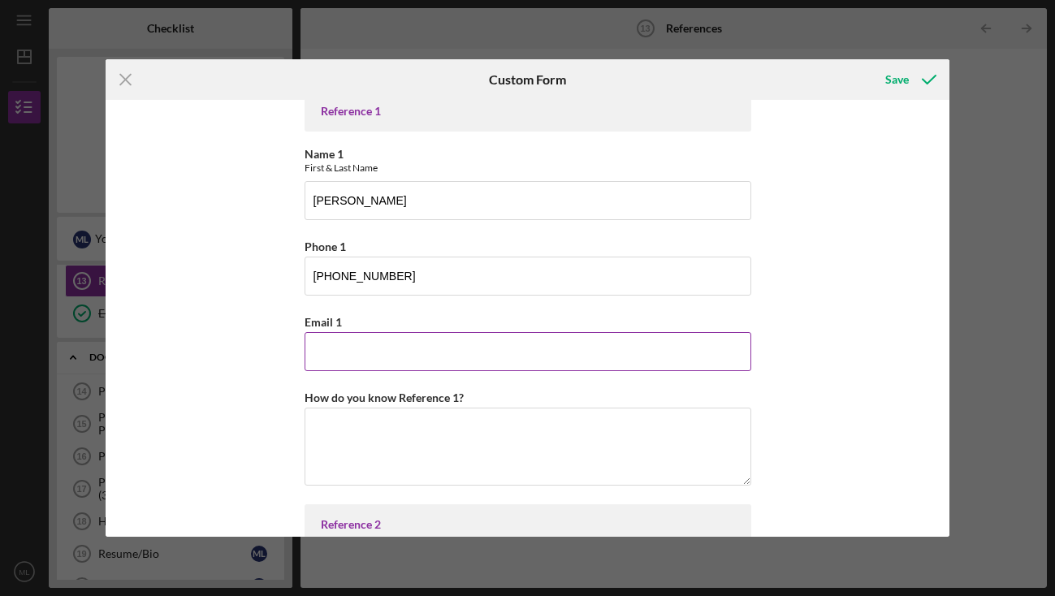
click at [337, 341] on input "Email 1" at bounding box center [528, 351] width 447 height 39
paste input "[EMAIL_ADDRESS][DOMAIN_NAME]"
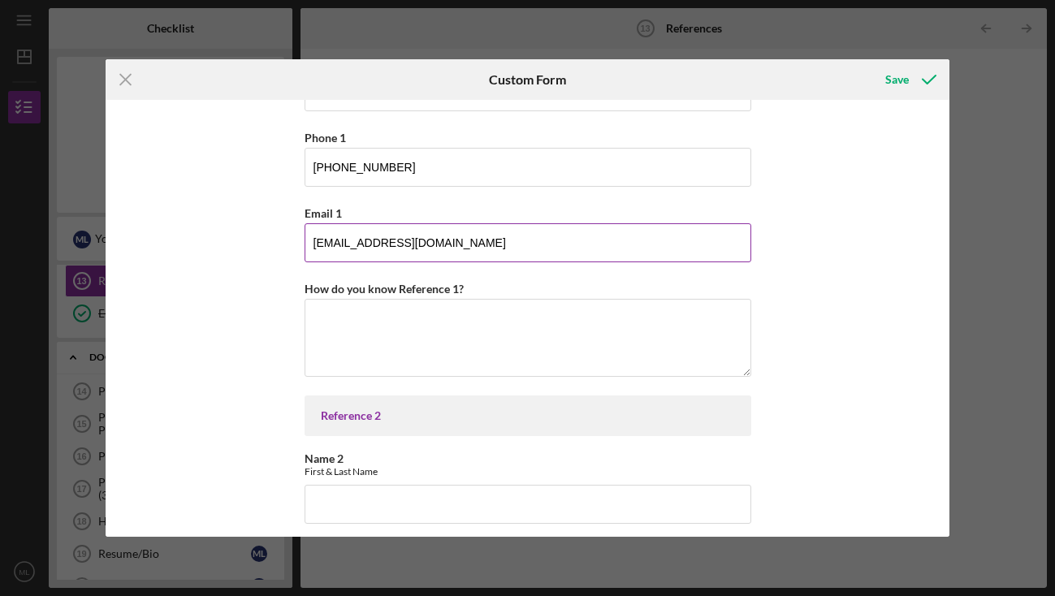
scroll to position [186, 0]
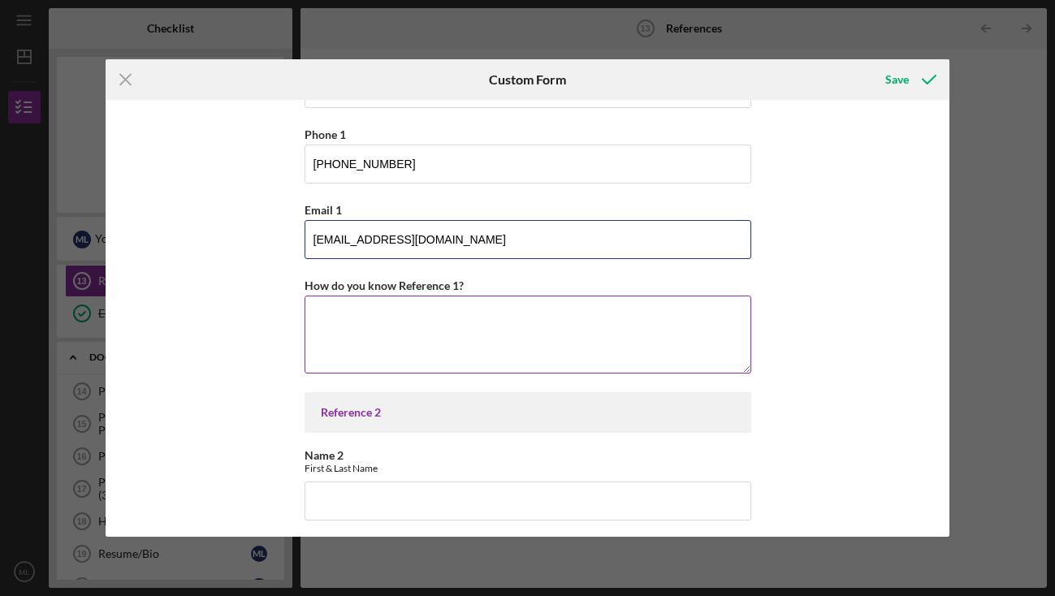
type input "[EMAIL_ADDRESS][DOMAIN_NAME]"
click at [345, 326] on textarea "How do you know Reference 1?" at bounding box center [528, 335] width 447 height 78
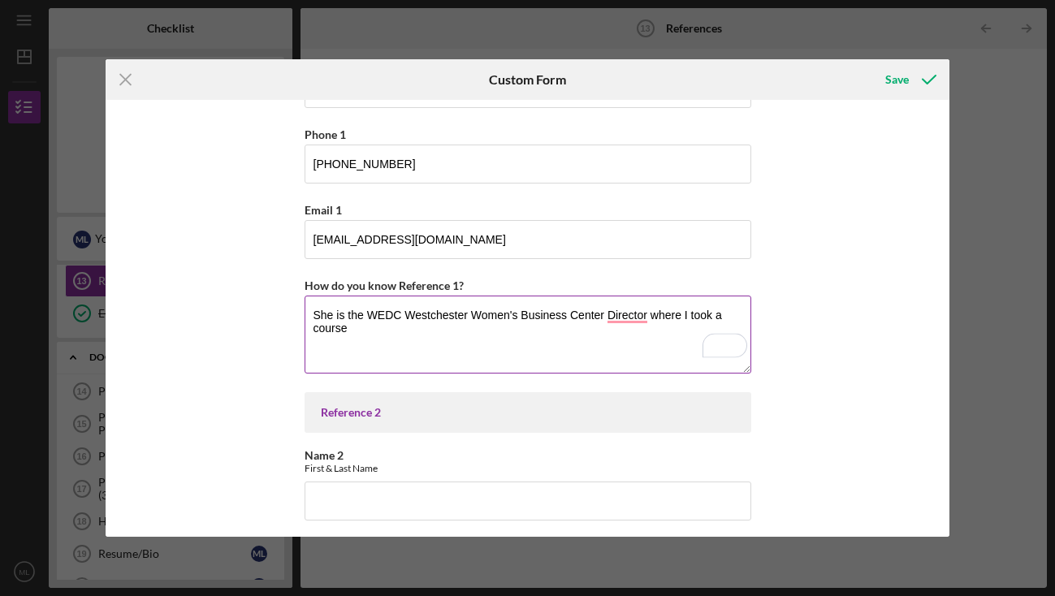
click at [311, 330] on textarea "She is the WEDC Westchester Women's Business Center Director where I took a cou…" at bounding box center [528, 335] width 447 height 78
click at [434, 327] on textarea "She is the WEDC Westchester Women's Business Center Director, where I took a bu…" at bounding box center [528, 335] width 447 height 78
click at [422, 365] on textarea "She is the WEDC Westchester Women's Business Center Director, where I took a bu…" at bounding box center [528, 335] width 447 height 78
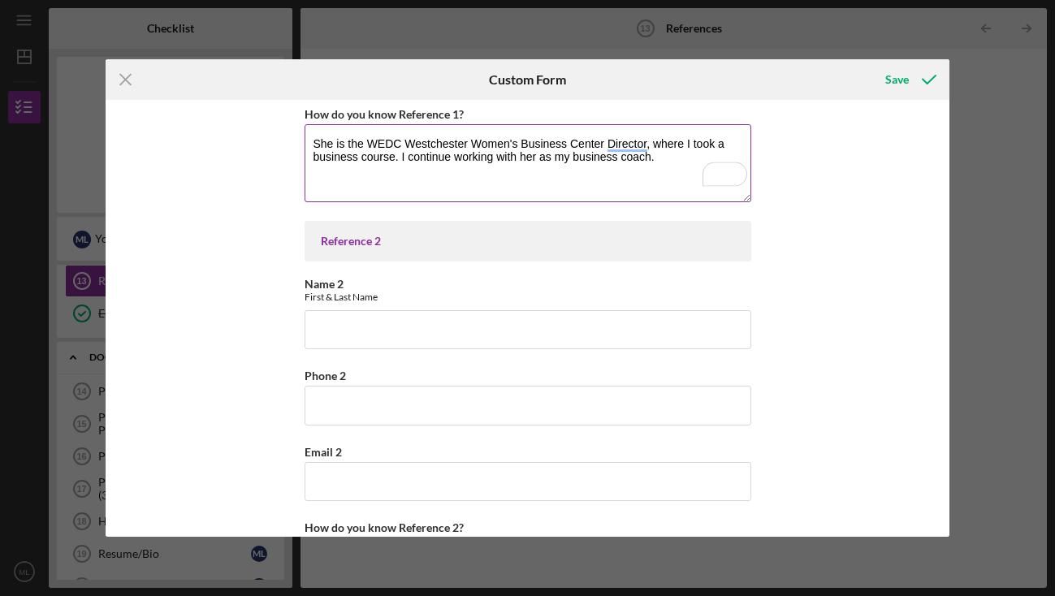
scroll to position [358, 0]
type textarea "She is the WEDC Westchester Women's Business Center Director, where I took a bu…"
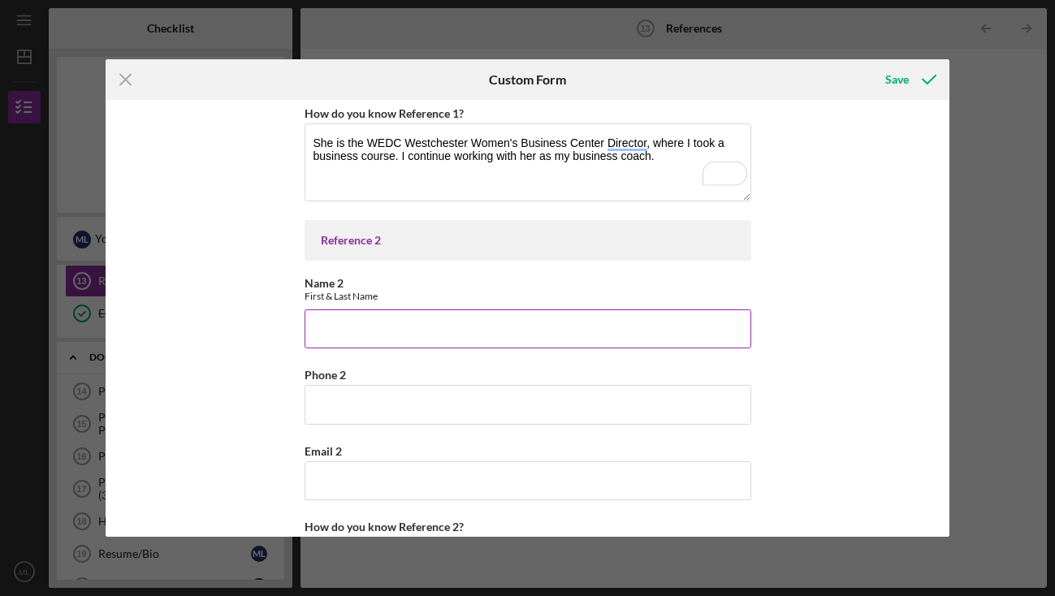
click at [395, 329] on input "Name 2" at bounding box center [528, 329] width 447 height 39
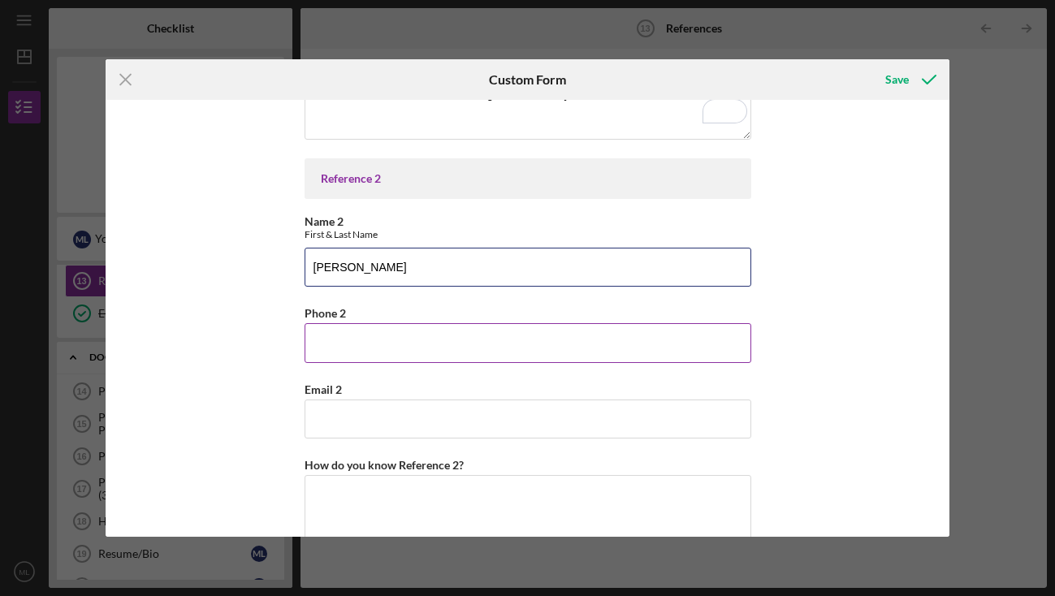
scroll to position [426, 0]
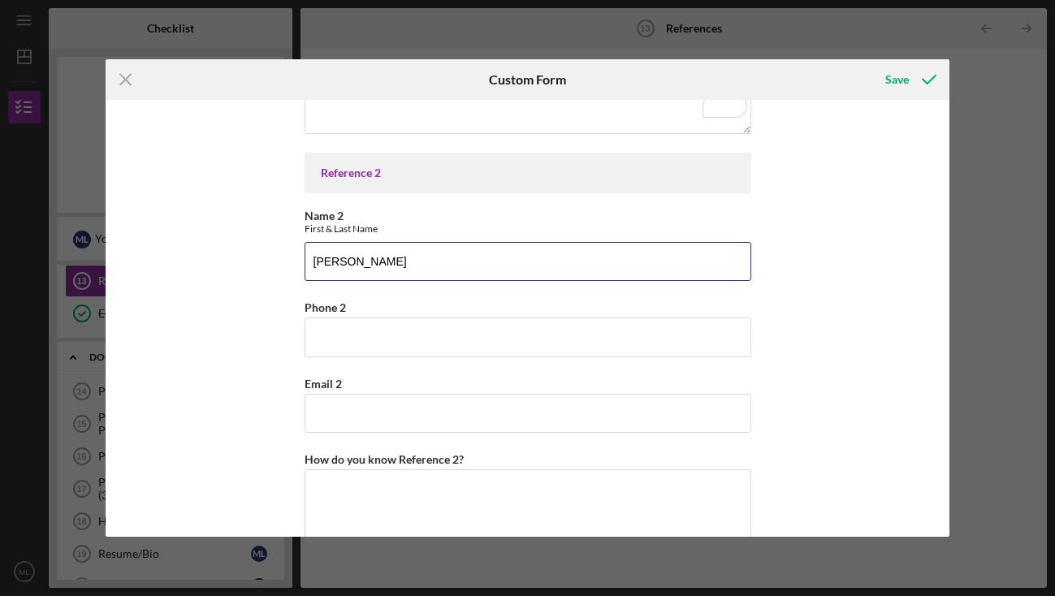
type input "[PERSON_NAME]"
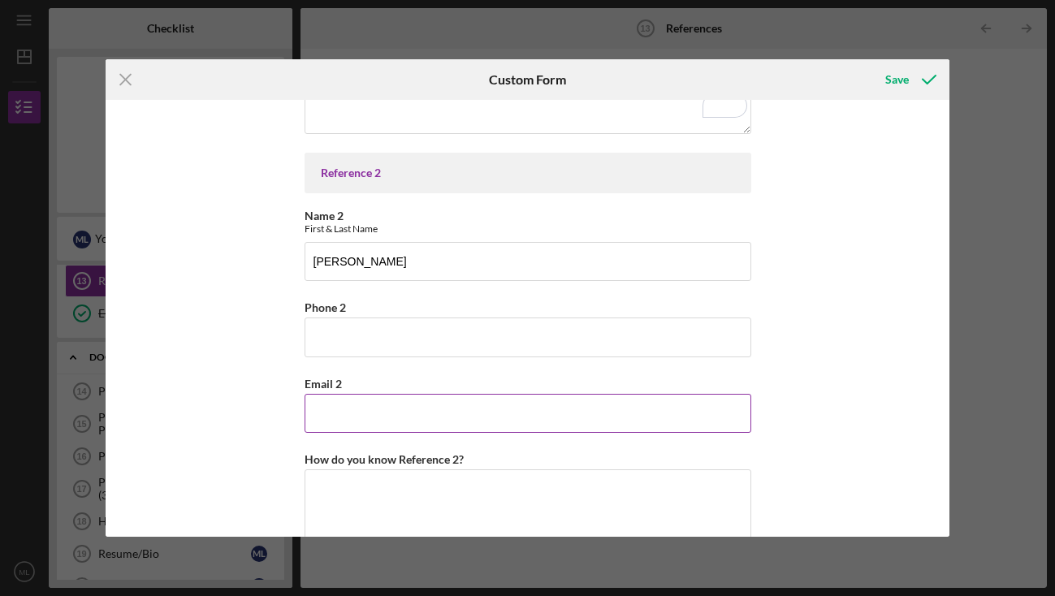
click at [375, 410] on input "Email 2" at bounding box center [528, 413] width 447 height 39
paste input "[PERSON_NAME][EMAIL_ADDRESS][PERSON_NAME][DOMAIN_NAME]"
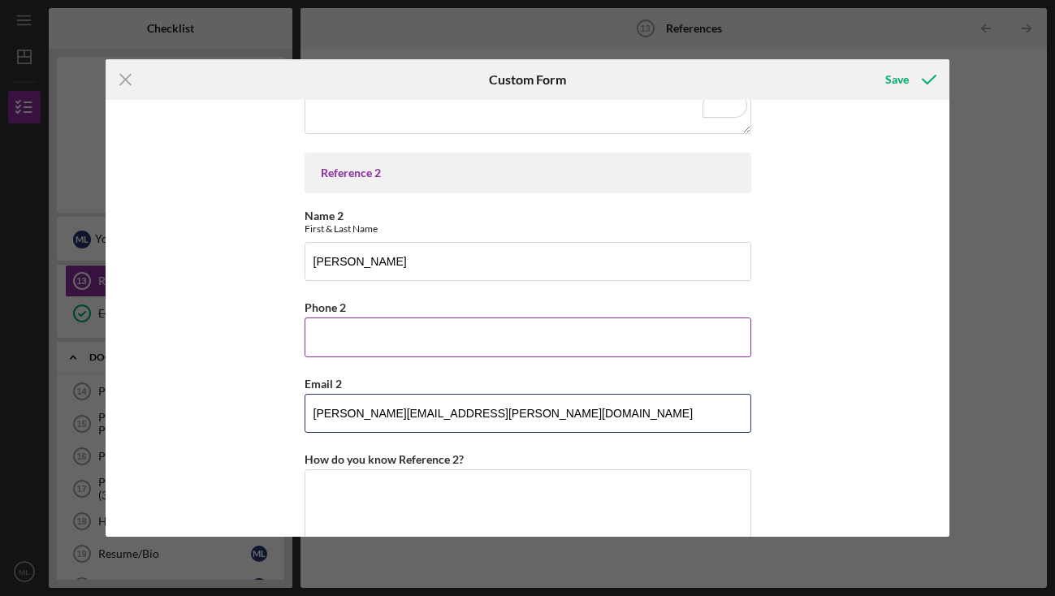
type input "[PERSON_NAME][EMAIL_ADDRESS][PERSON_NAME][DOMAIN_NAME]"
click at [360, 340] on input "Phone 2" at bounding box center [528, 337] width 447 height 39
click at [869, 63] on button "Save" at bounding box center [909, 79] width 80 height 33
type input "(570"
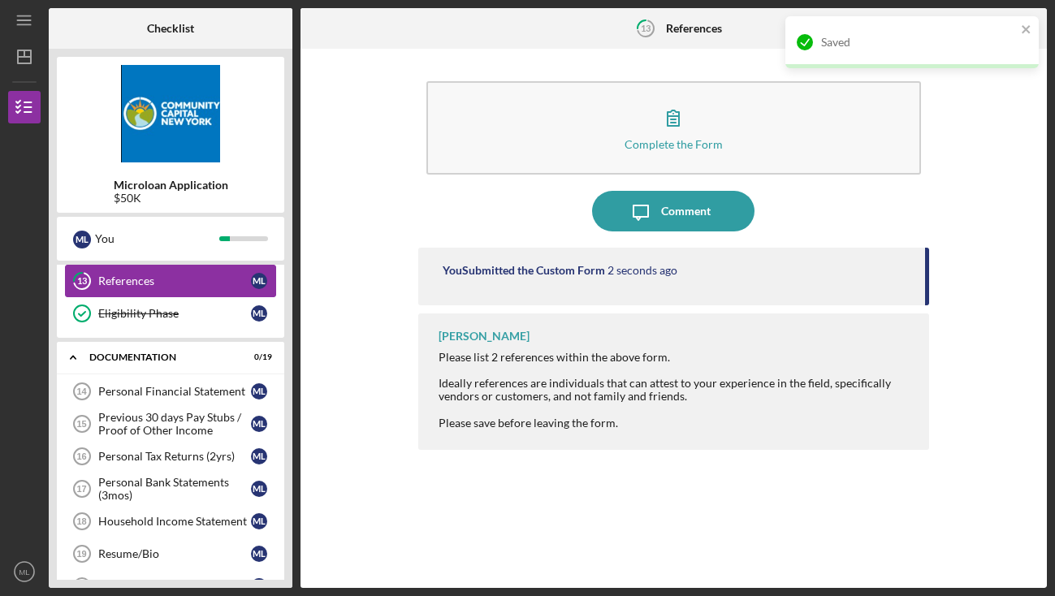
click at [131, 287] on div "References" at bounding box center [174, 281] width 153 height 13
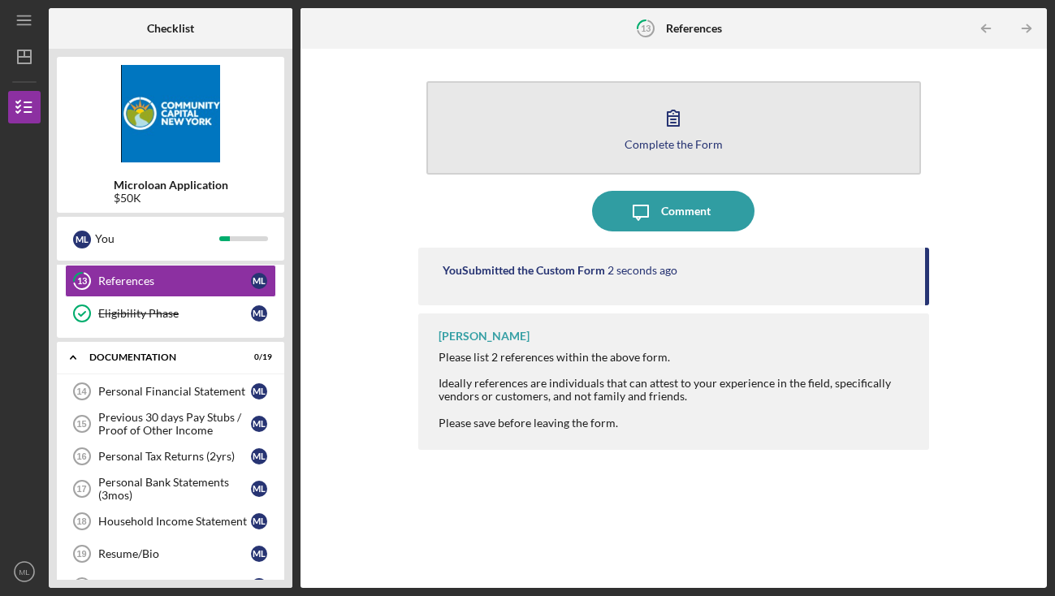
click at [644, 135] on button "Complete the Form Form" at bounding box center [674, 127] width 495 height 93
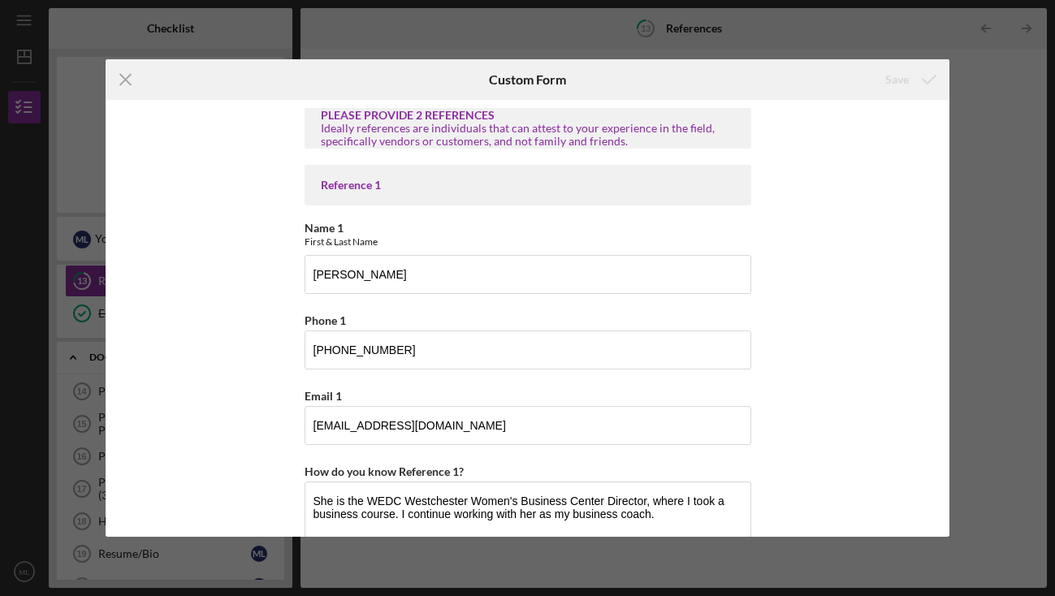
scroll to position [462, 0]
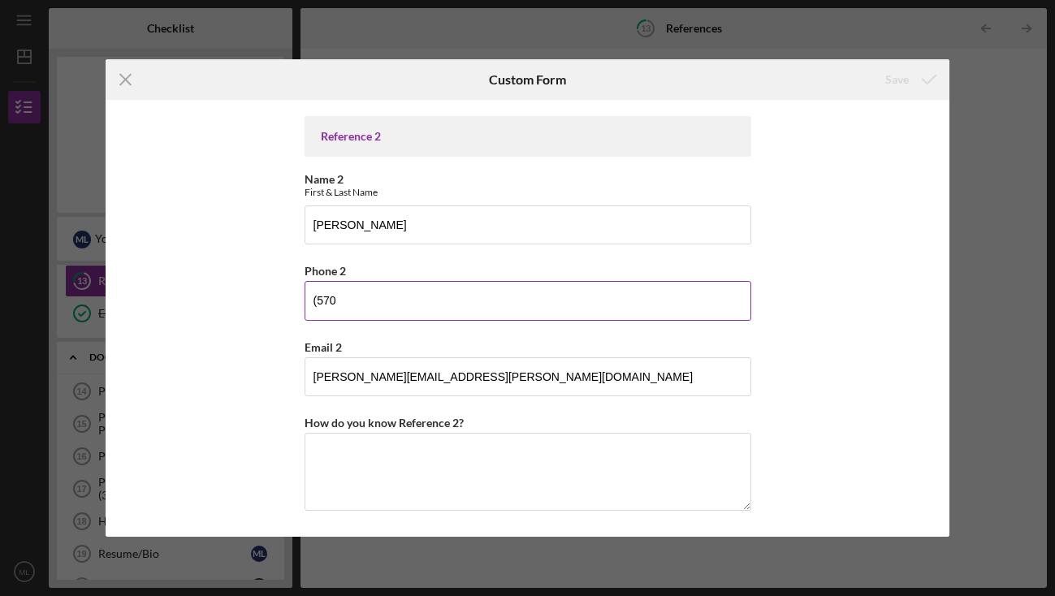
click at [425, 301] on input "(570" at bounding box center [528, 300] width 447 height 39
type input "[PHONE_NUMBER]"
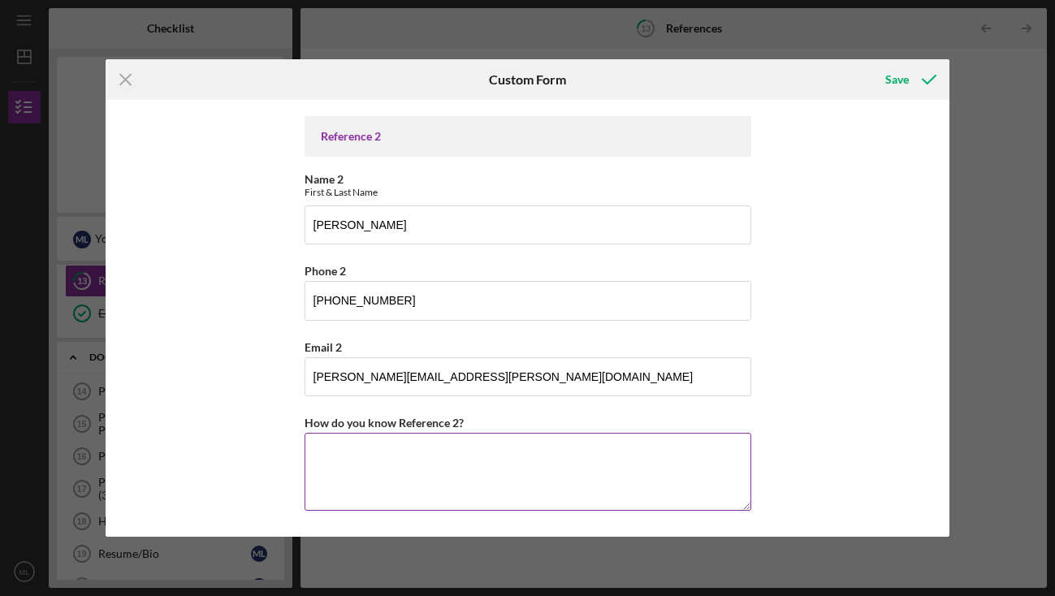
click at [428, 466] on textarea "How do you know Reference 2?" at bounding box center [528, 472] width 447 height 78
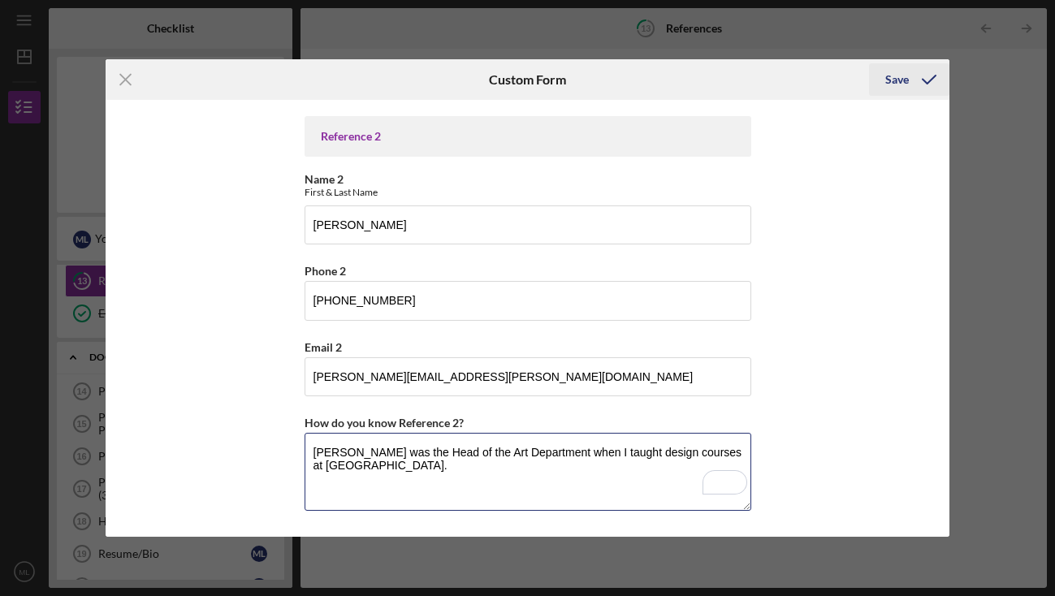
type textarea "[PERSON_NAME] was the Head of the Art Department when I taught design courses a…"
click at [896, 82] on div "Save" at bounding box center [898, 79] width 24 height 33
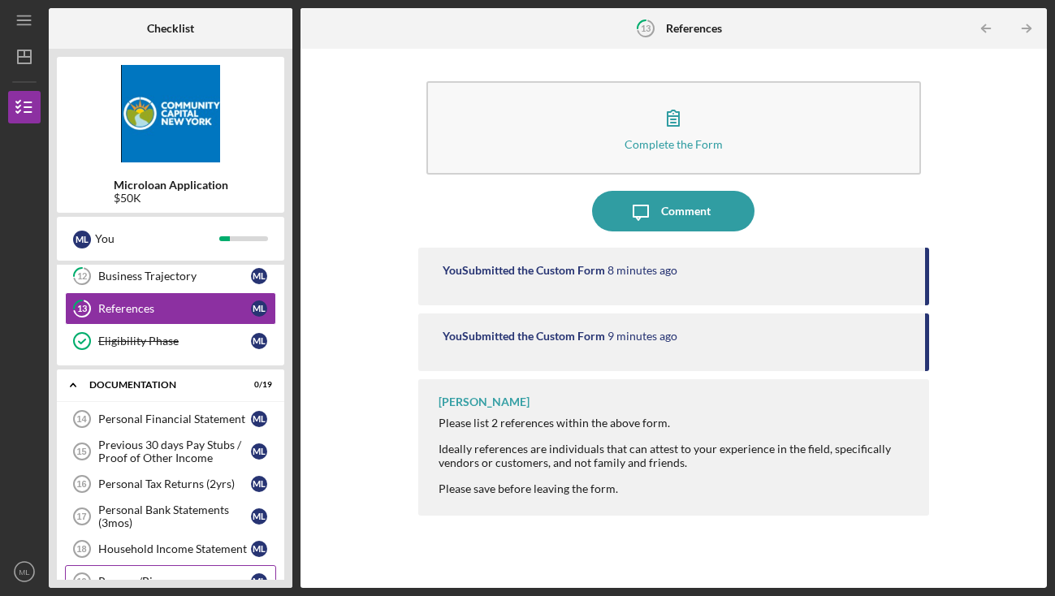
scroll to position [234, 0]
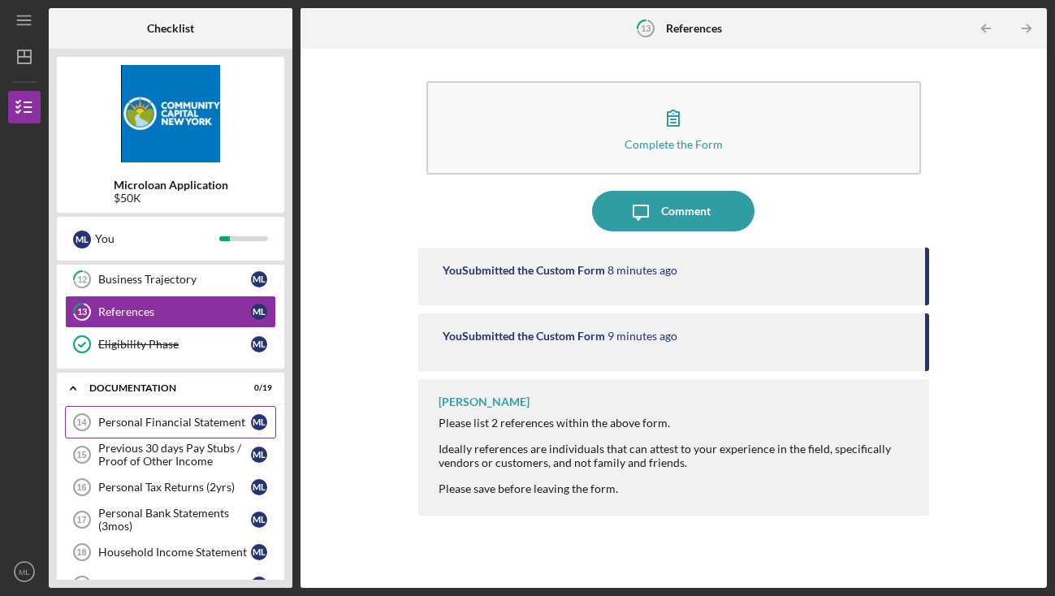
click at [181, 419] on div "Personal Financial Statement" at bounding box center [174, 422] width 153 height 13
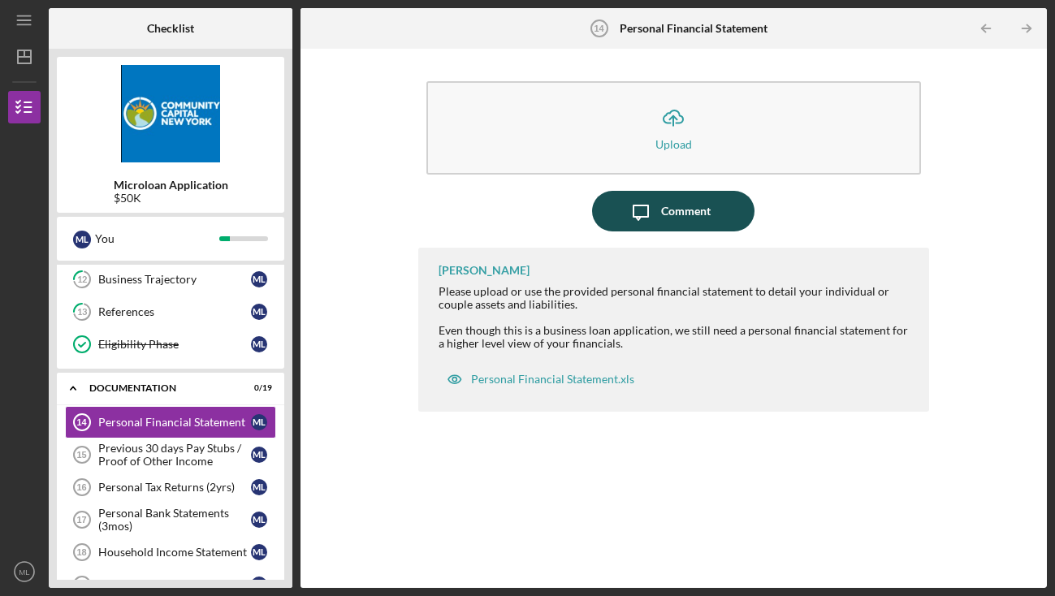
click at [651, 210] on icon "Icon/Message" at bounding box center [641, 211] width 41 height 41
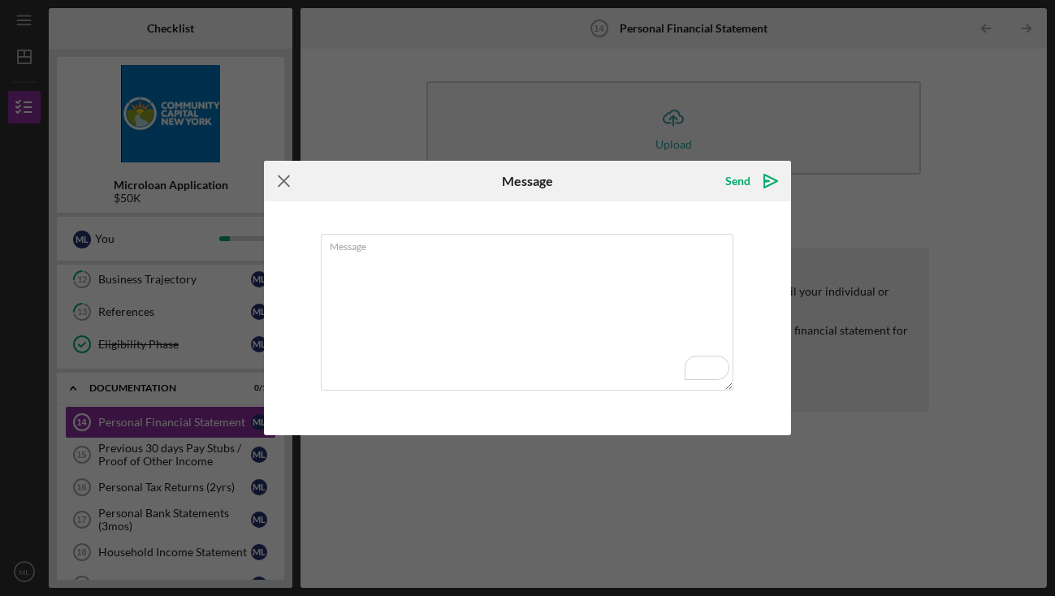
click at [278, 176] on icon "Icon/Menu Close" at bounding box center [284, 181] width 41 height 41
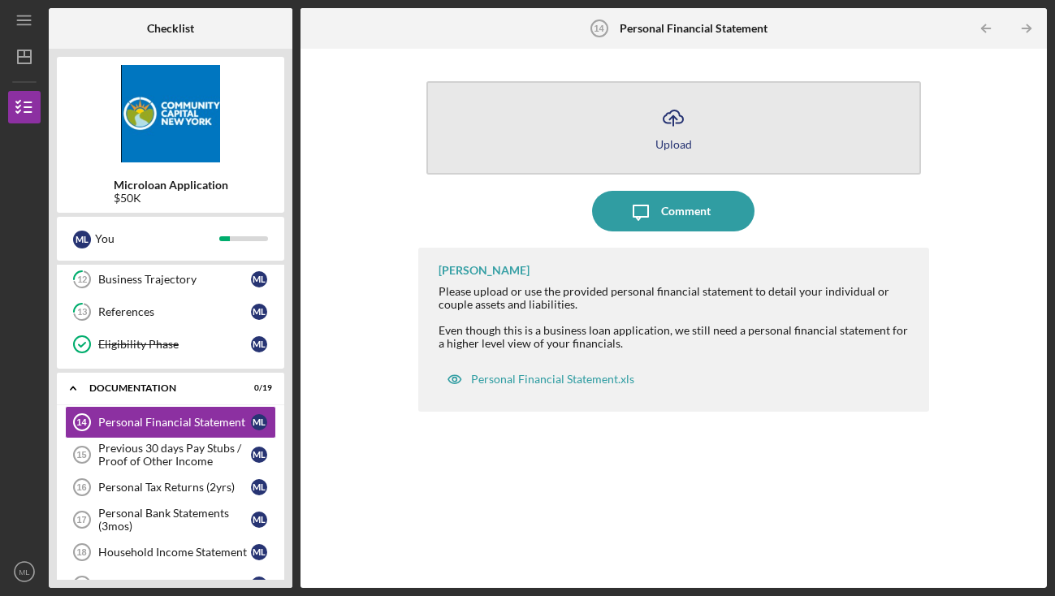
click at [606, 145] on button "Icon/Upload Upload" at bounding box center [674, 127] width 495 height 93
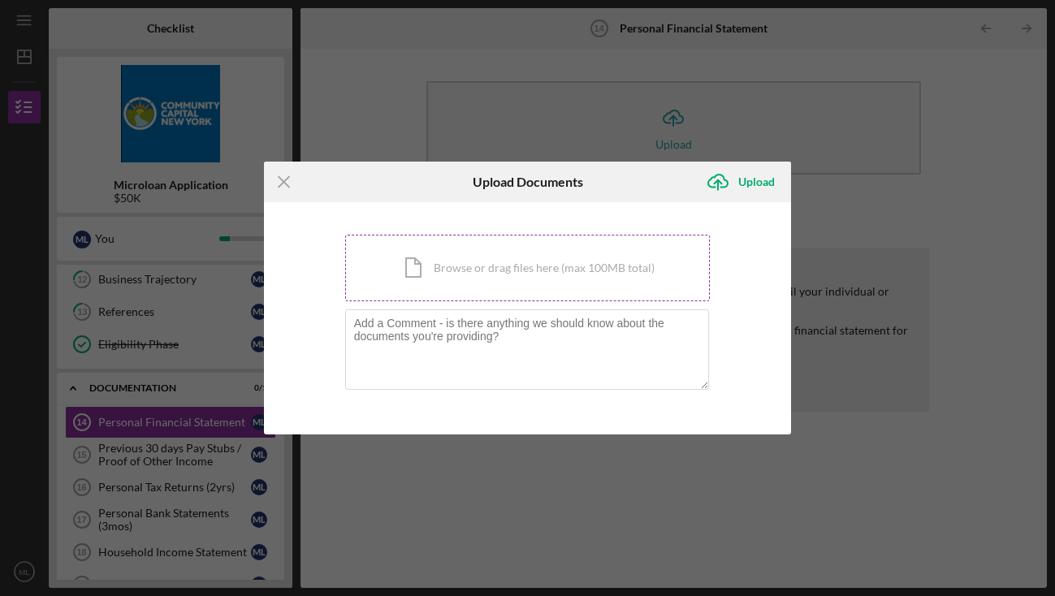
click at [485, 277] on div "Icon/Document Browse or drag files here (max 100MB total) Tap to choose files o…" at bounding box center [528, 268] width 366 height 67
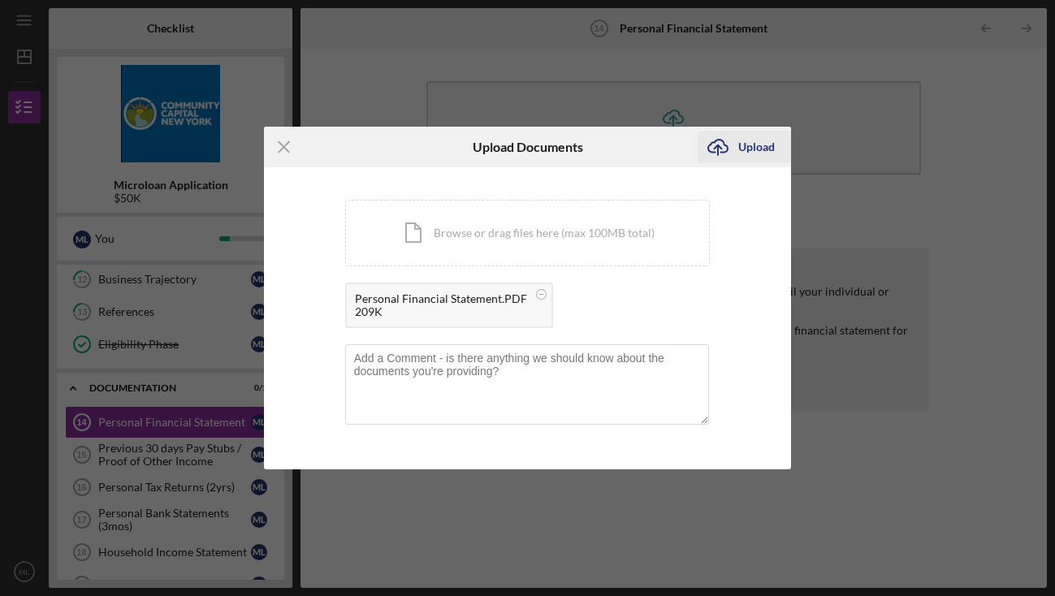
click at [748, 146] on div "Upload" at bounding box center [757, 147] width 37 height 33
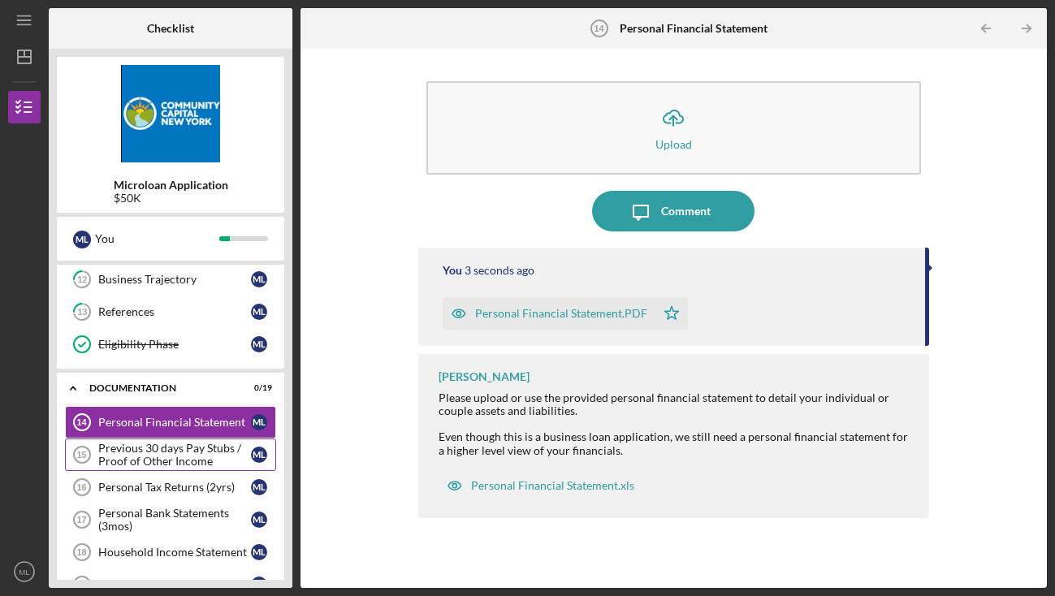
click at [134, 454] on div "Previous 30 days Pay Stubs / Proof of Other Income" at bounding box center [174, 455] width 153 height 26
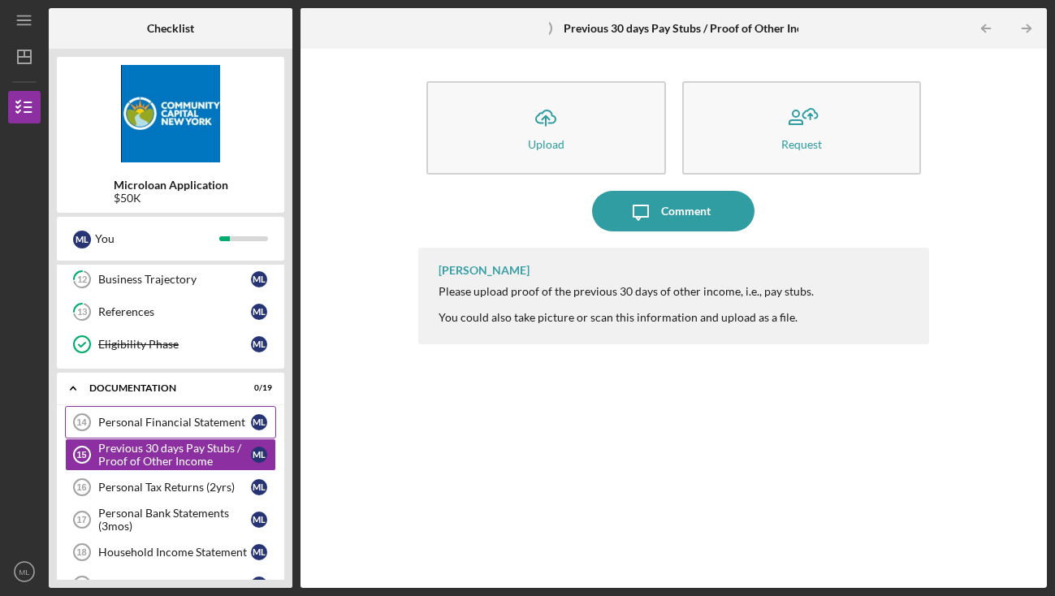
click at [154, 414] on link "Personal Financial Statement 14 Personal Financial Statement M L" at bounding box center [170, 422] width 211 height 33
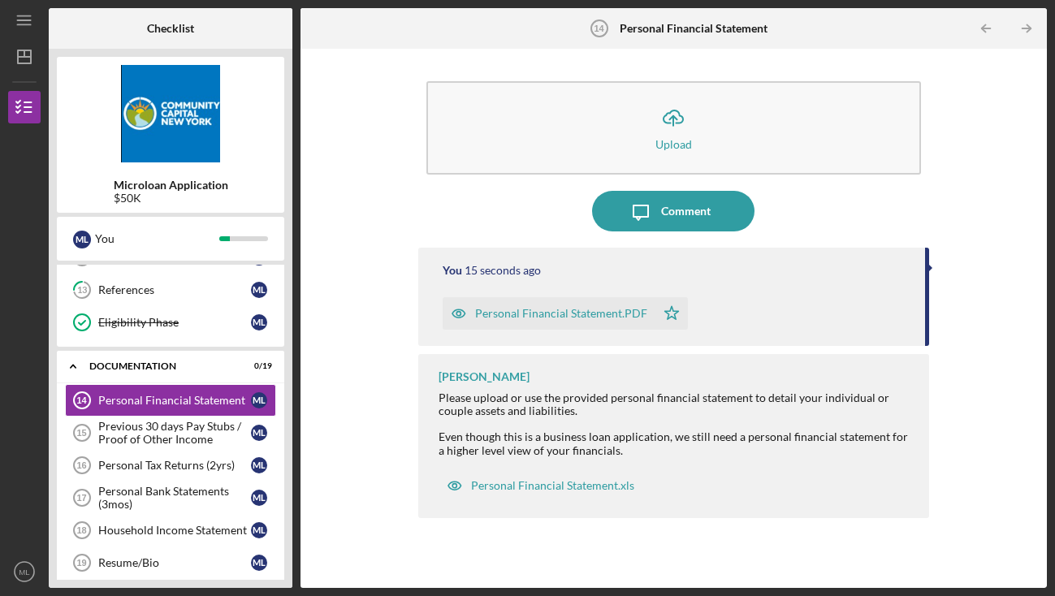
scroll to position [460, 0]
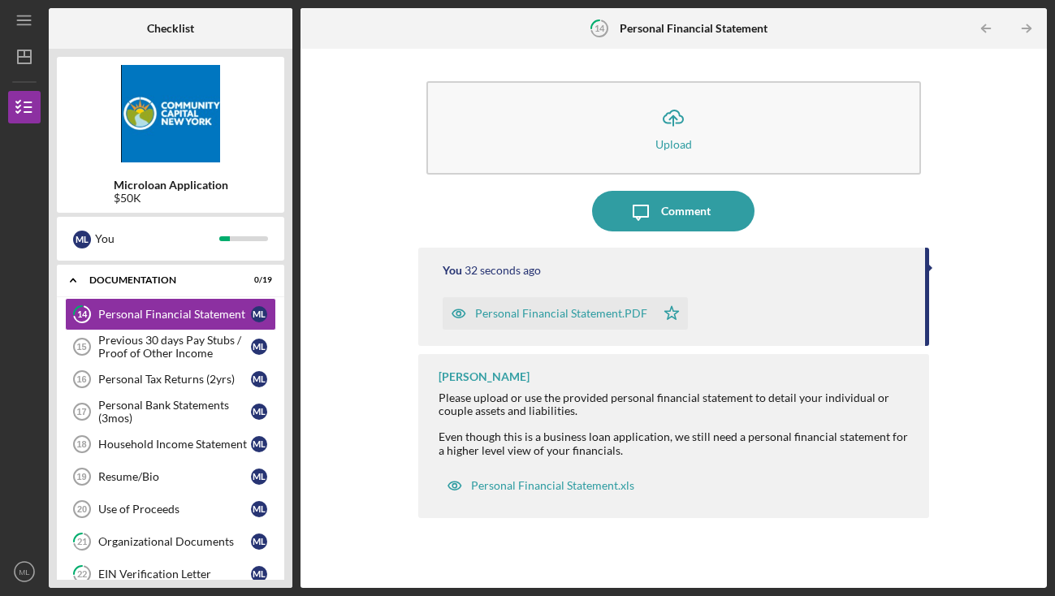
scroll to position [347, 0]
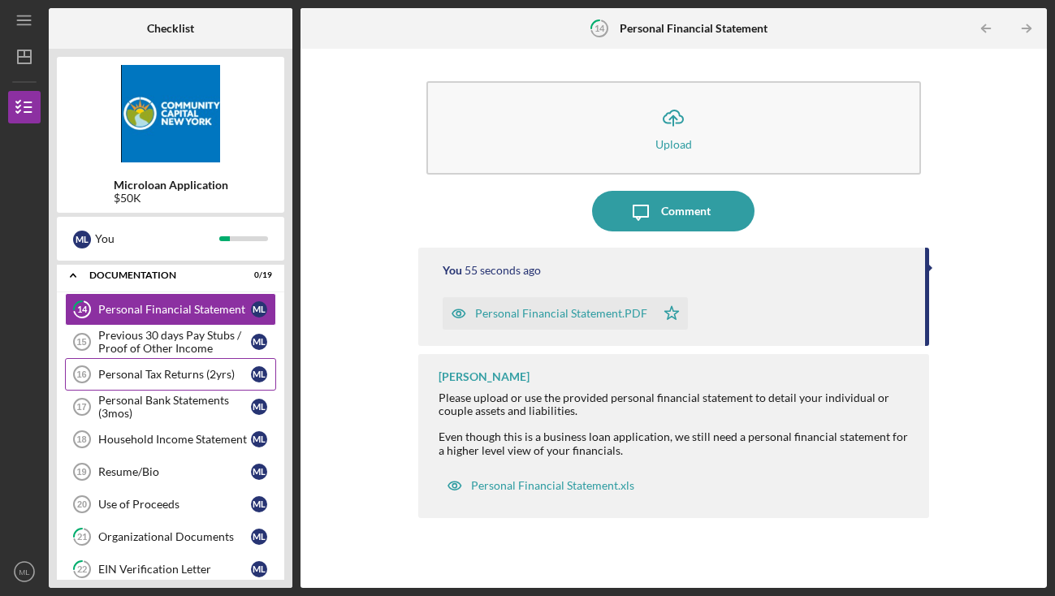
click at [171, 377] on div "Personal Tax Returns (2yrs)" at bounding box center [174, 374] width 153 height 13
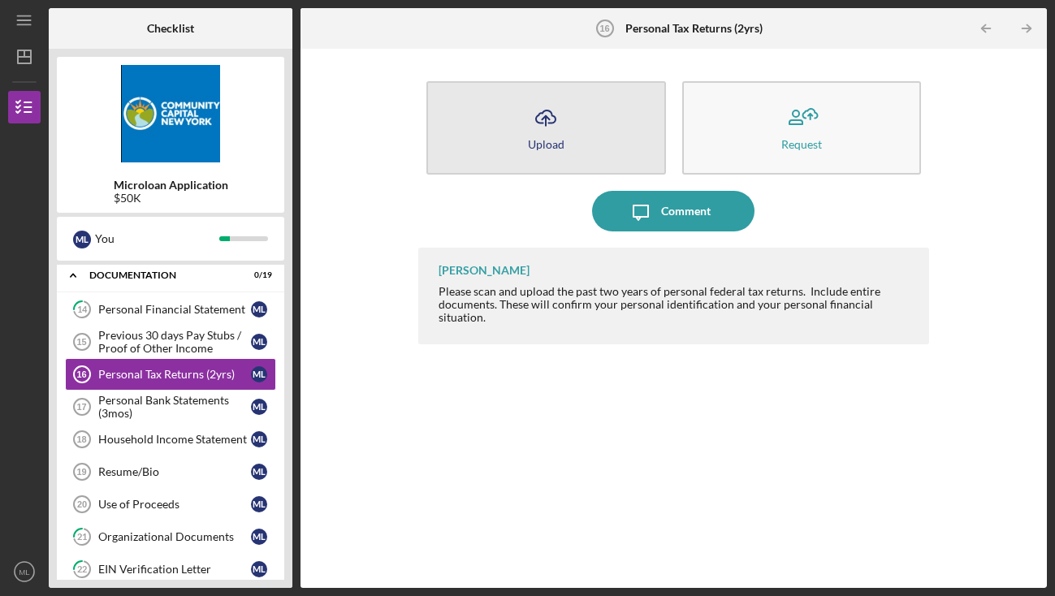
click at [586, 115] on button "Icon/Upload Upload" at bounding box center [547, 127] width 240 height 93
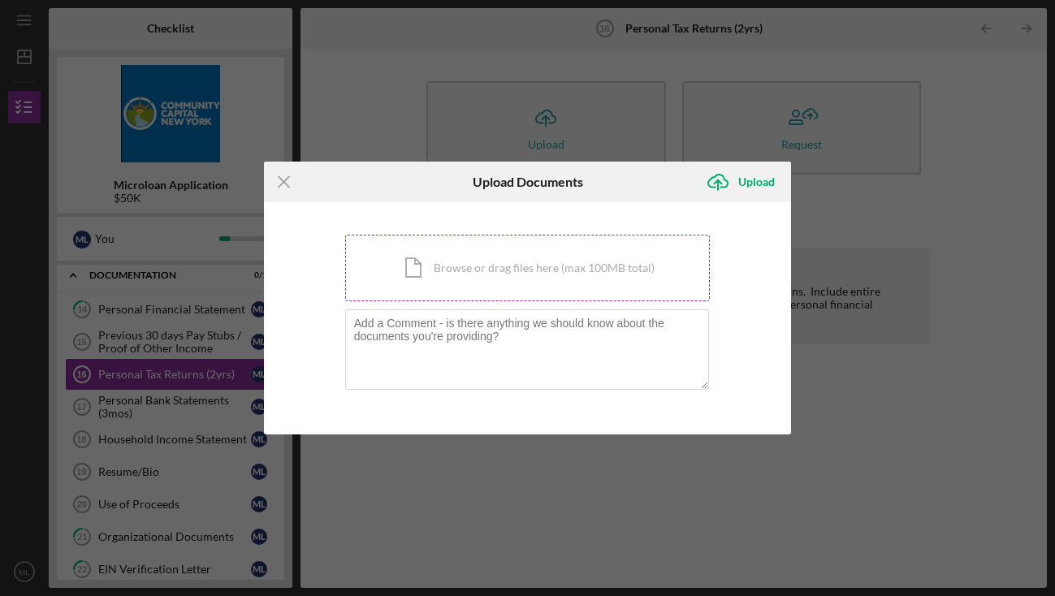
click at [505, 280] on div "Icon/Document Browse or drag files here (max 100MB total) Tap to choose files o…" at bounding box center [528, 268] width 366 height 67
click at [281, 185] on line at bounding box center [284, 182] width 11 height 11
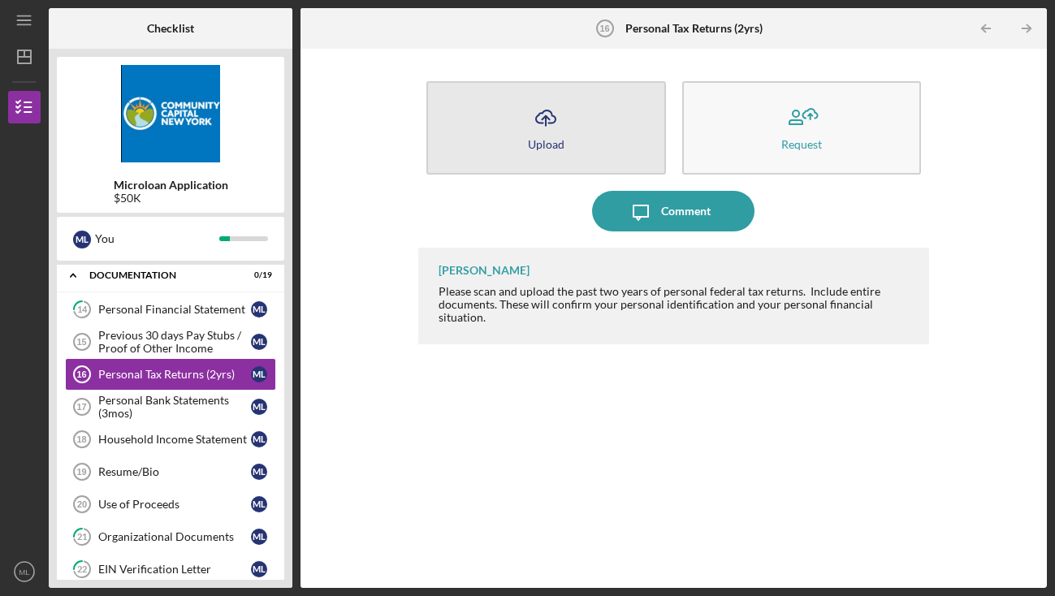
click at [574, 117] on button "Icon/Upload Upload" at bounding box center [547, 127] width 240 height 93
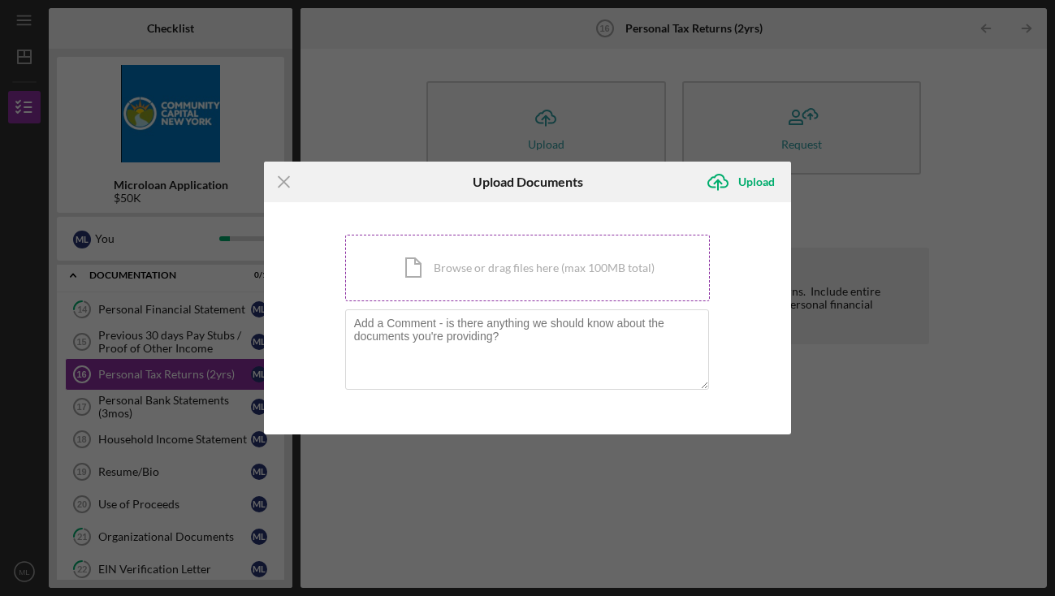
click at [538, 263] on div "Icon/Document Browse or drag files here (max 100MB total) Tap to choose files o…" at bounding box center [528, 268] width 366 height 67
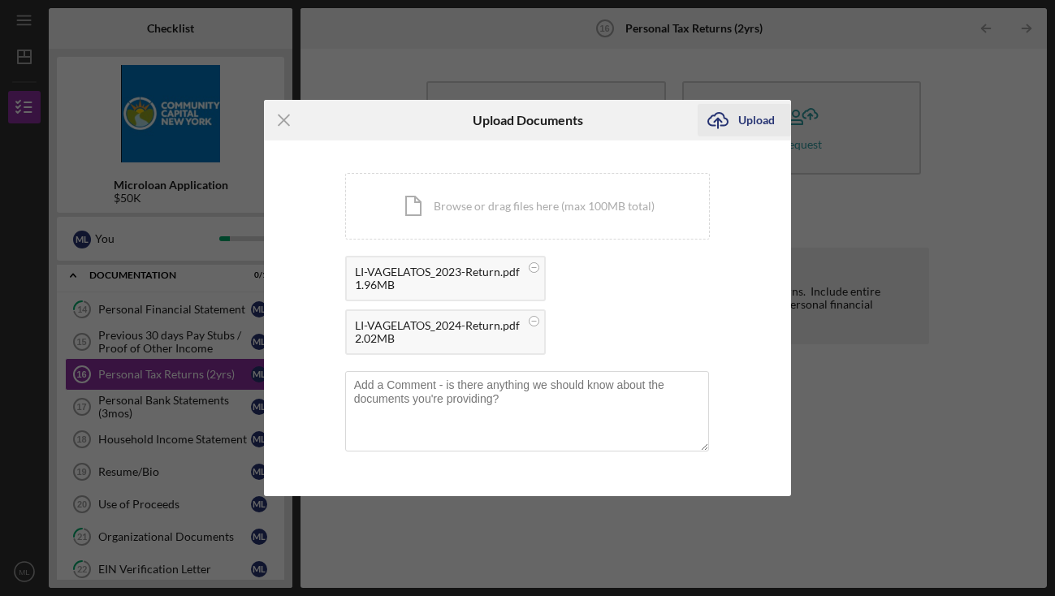
click at [753, 126] on div "Upload" at bounding box center [757, 120] width 37 height 33
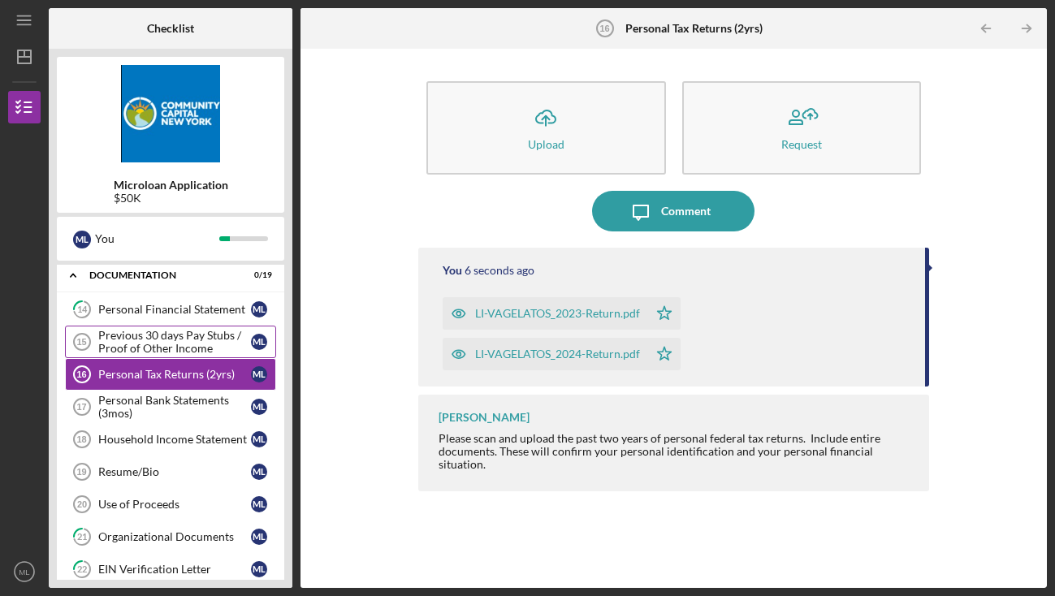
click at [197, 345] on div "Previous 30 days Pay Stubs / Proof of Other Income" at bounding box center [174, 342] width 153 height 26
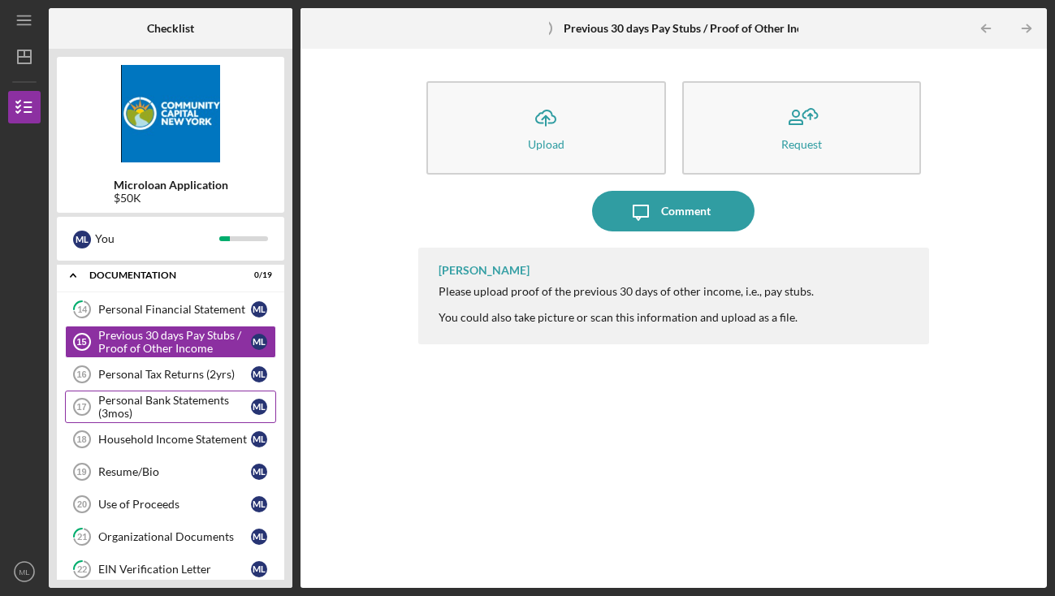
click at [197, 411] on div "Personal Bank Statements (3mos)" at bounding box center [174, 407] width 153 height 26
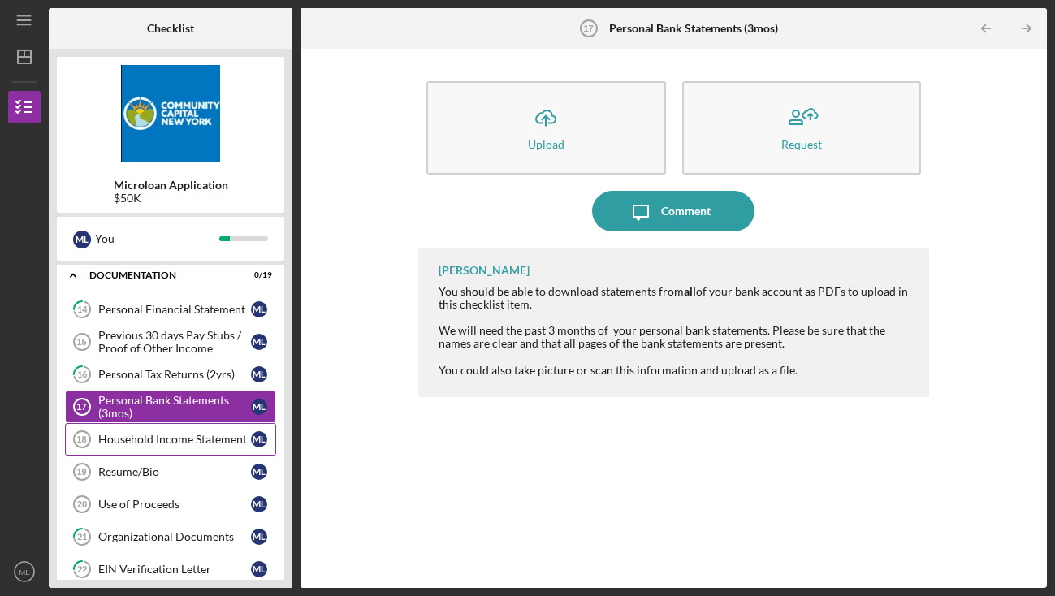
click at [199, 441] on div "Household Income Statement" at bounding box center [174, 439] width 153 height 13
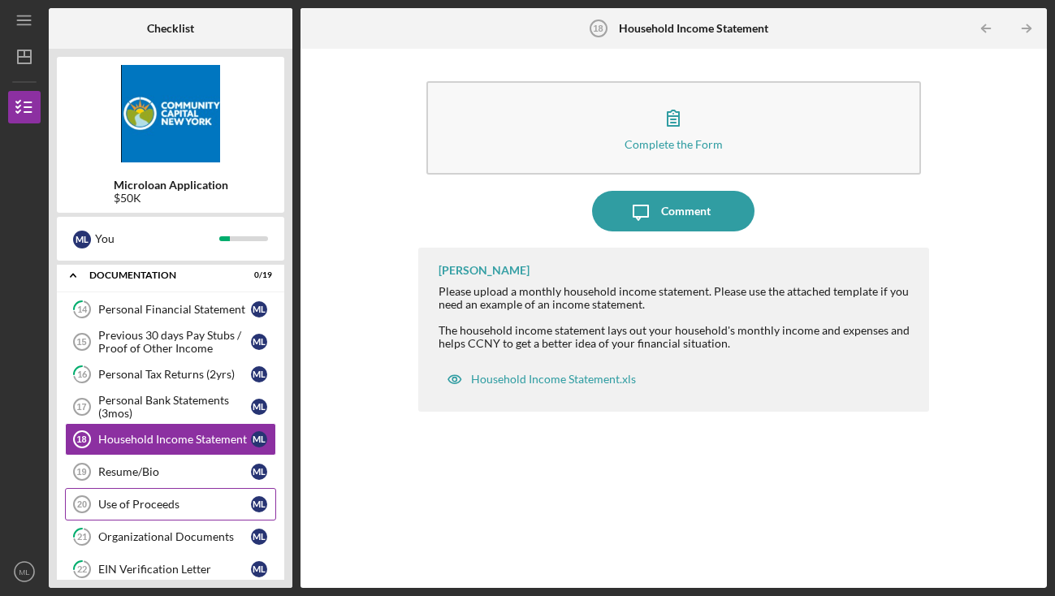
click at [200, 506] on div "Use of Proceeds" at bounding box center [174, 504] width 153 height 13
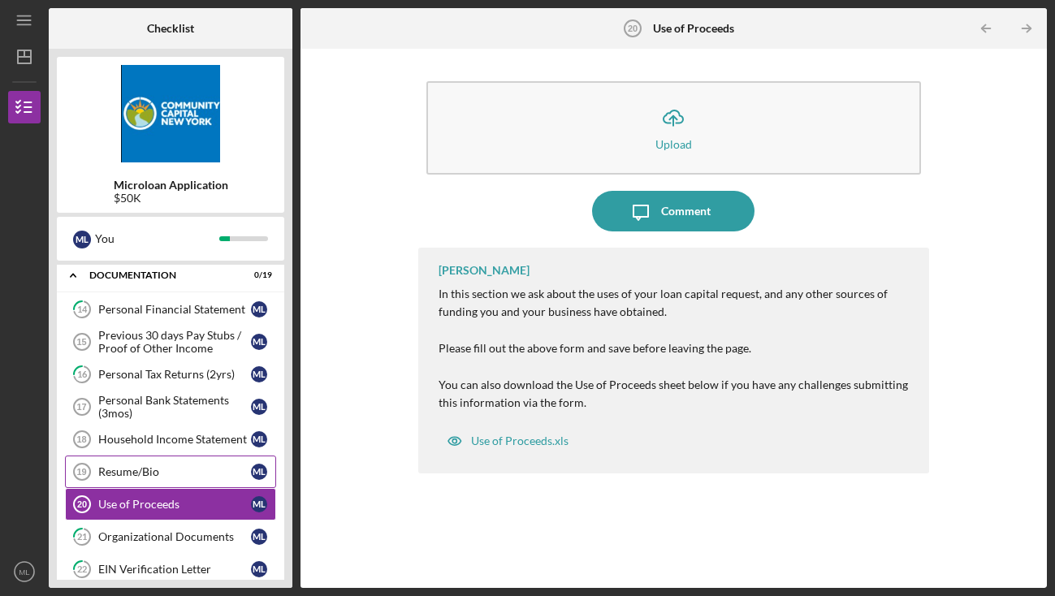
click at [152, 473] on div "Resume/Bio" at bounding box center [174, 472] width 153 height 13
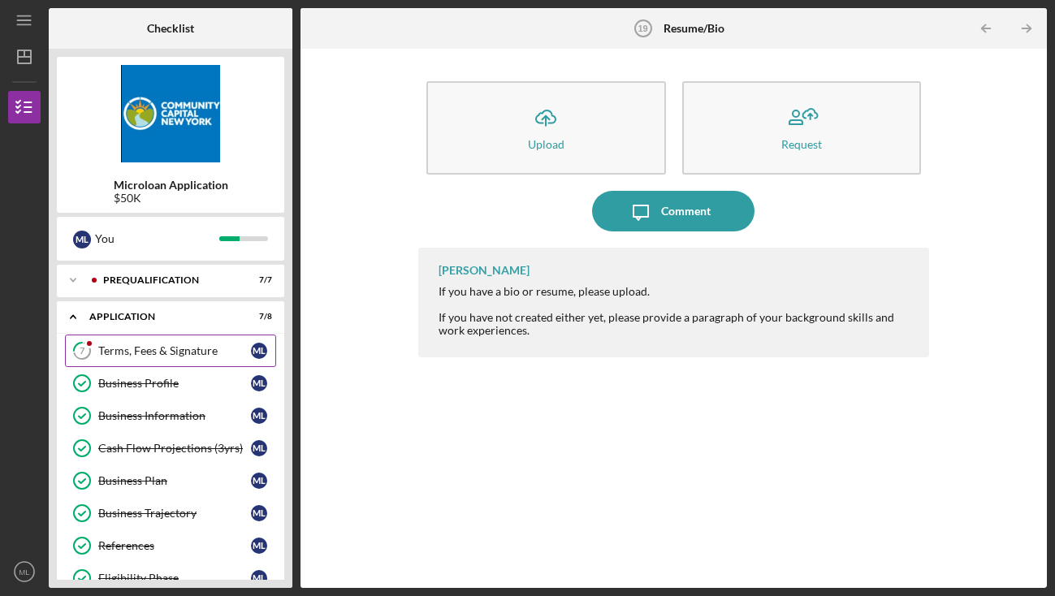
click at [193, 353] on div "Terms, Fees & Signature" at bounding box center [174, 351] width 153 height 13
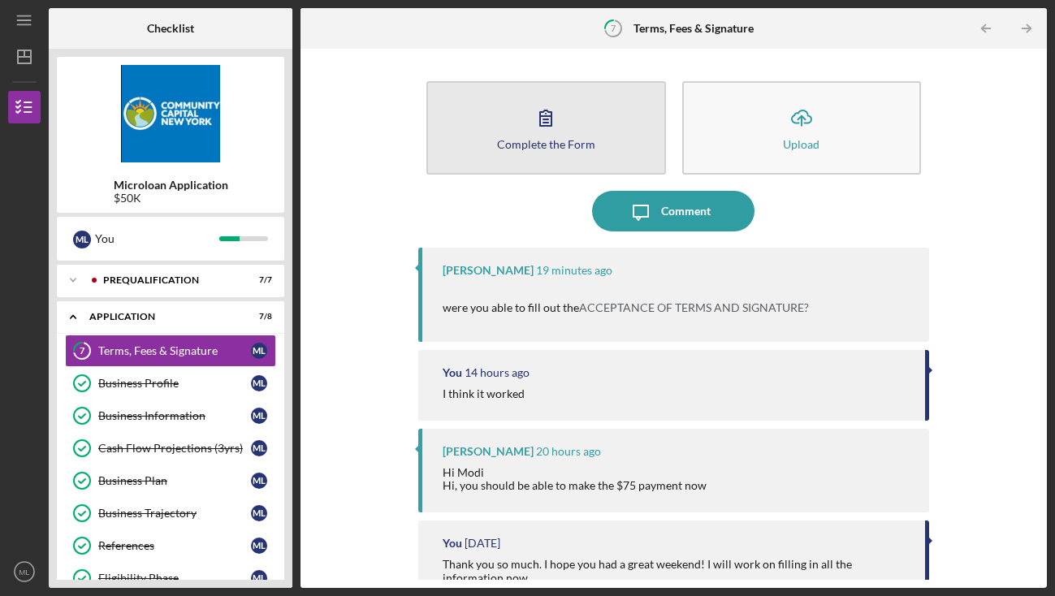
click at [558, 138] on div "Complete the Form" at bounding box center [546, 144] width 98 height 12
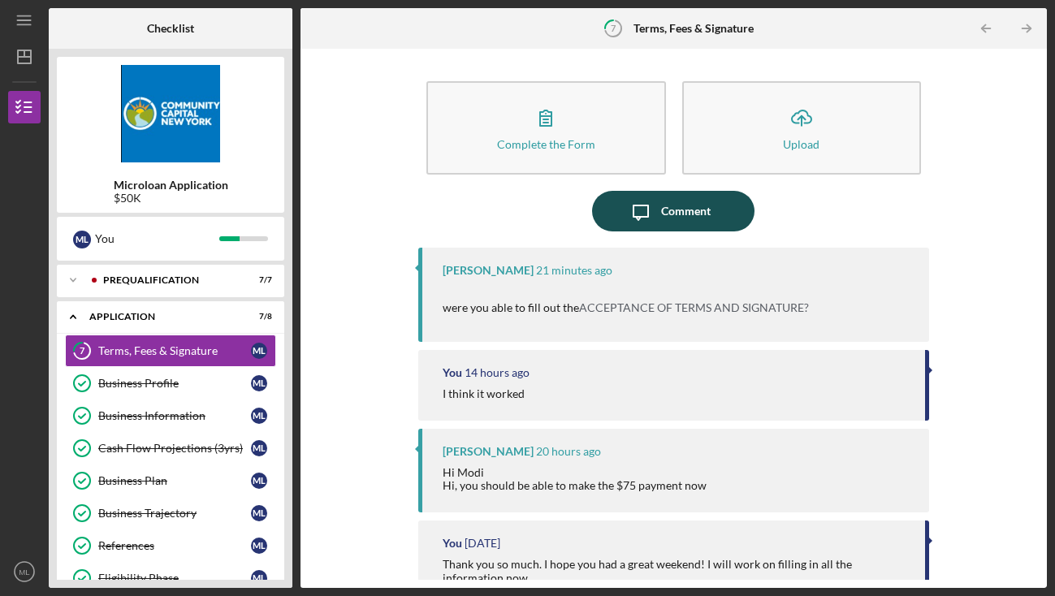
click at [674, 208] on div "Comment" at bounding box center [686, 211] width 50 height 41
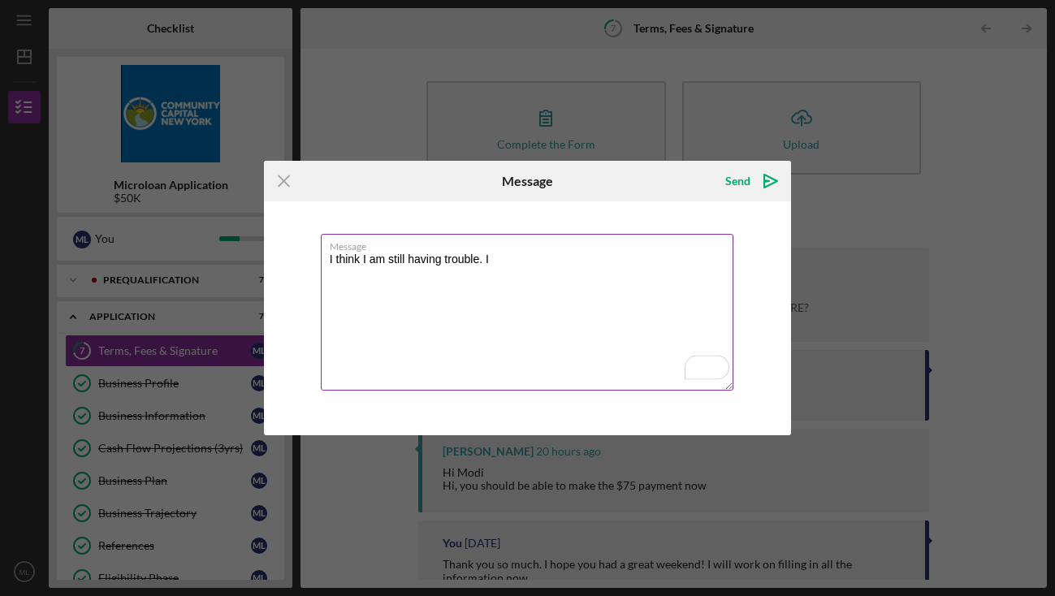
click at [526, 262] on textarea "I think I am still having trouble. I" at bounding box center [528, 312] width 414 height 157
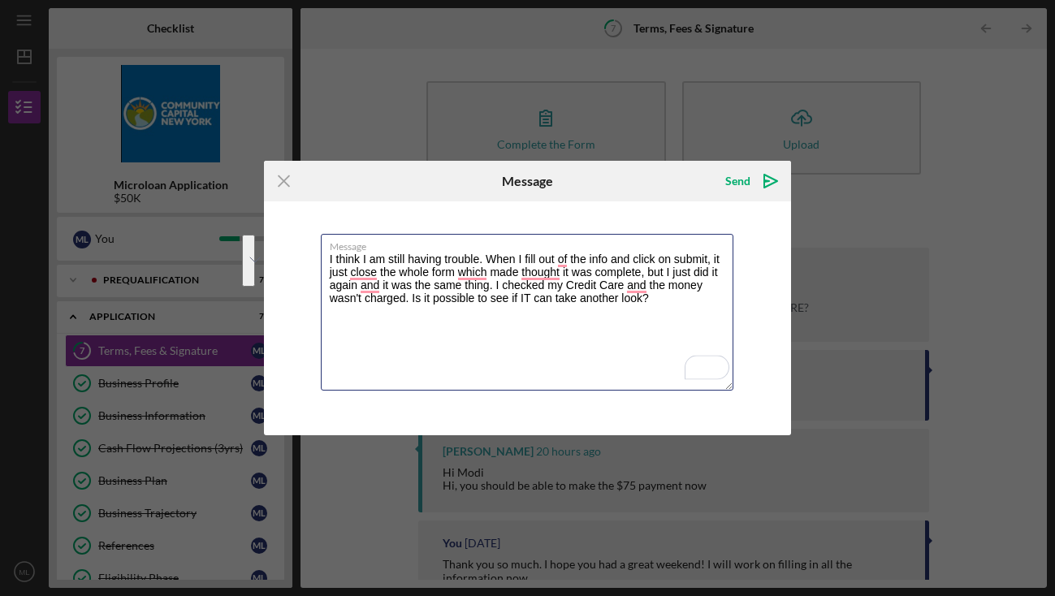
drag, startPoint x: 657, startPoint y: 298, endPoint x: 280, endPoint y: 212, distance: 387.5
click at [280, 212] on div "Message I think I am still having trouble. When I fill out of the info and clic…" at bounding box center [528, 319] width 528 height 234
type textarea "I think I am still having trouble. When I fill out of the info and click on sub…"
click at [426, 288] on textarea "I think I am still having trouble. When I fill out of the info and click on sub…" at bounding box center [528, 312] width 414 height 157
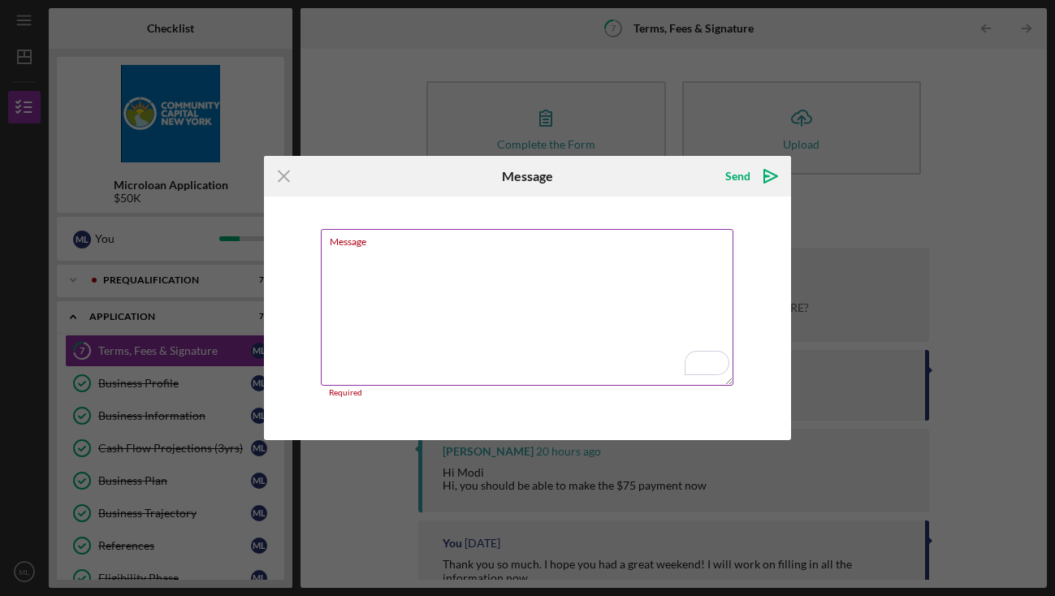
click at [371, 262] on textarea "Message" at bounding box center [528, 307] width 414 height 157
paste textarea "I’m still having some trouble with the form. When I fill out the information an…"
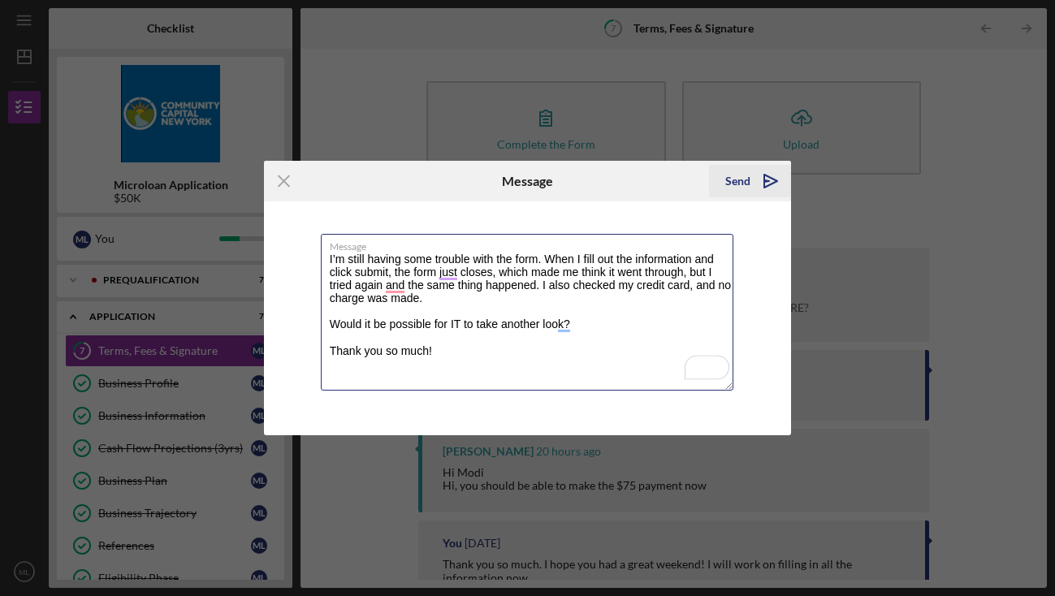
type textarea "I’m still having some trouble with the form. When I fill out the information an…"
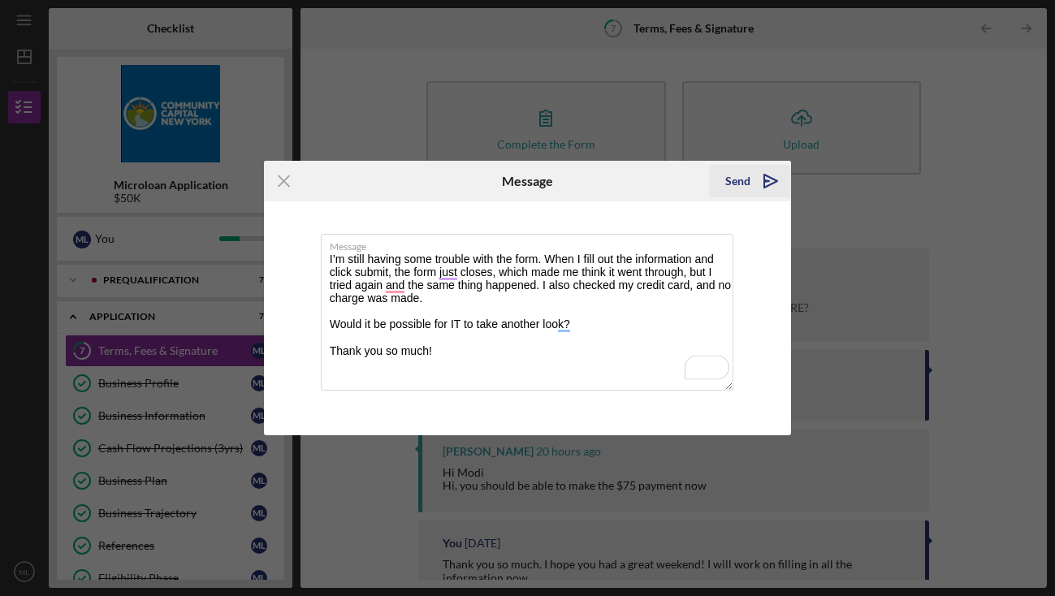
click at [742, 180] on div "Send" at bounding box center [738, 181] width 25 height 33
